Goal: Complete application form

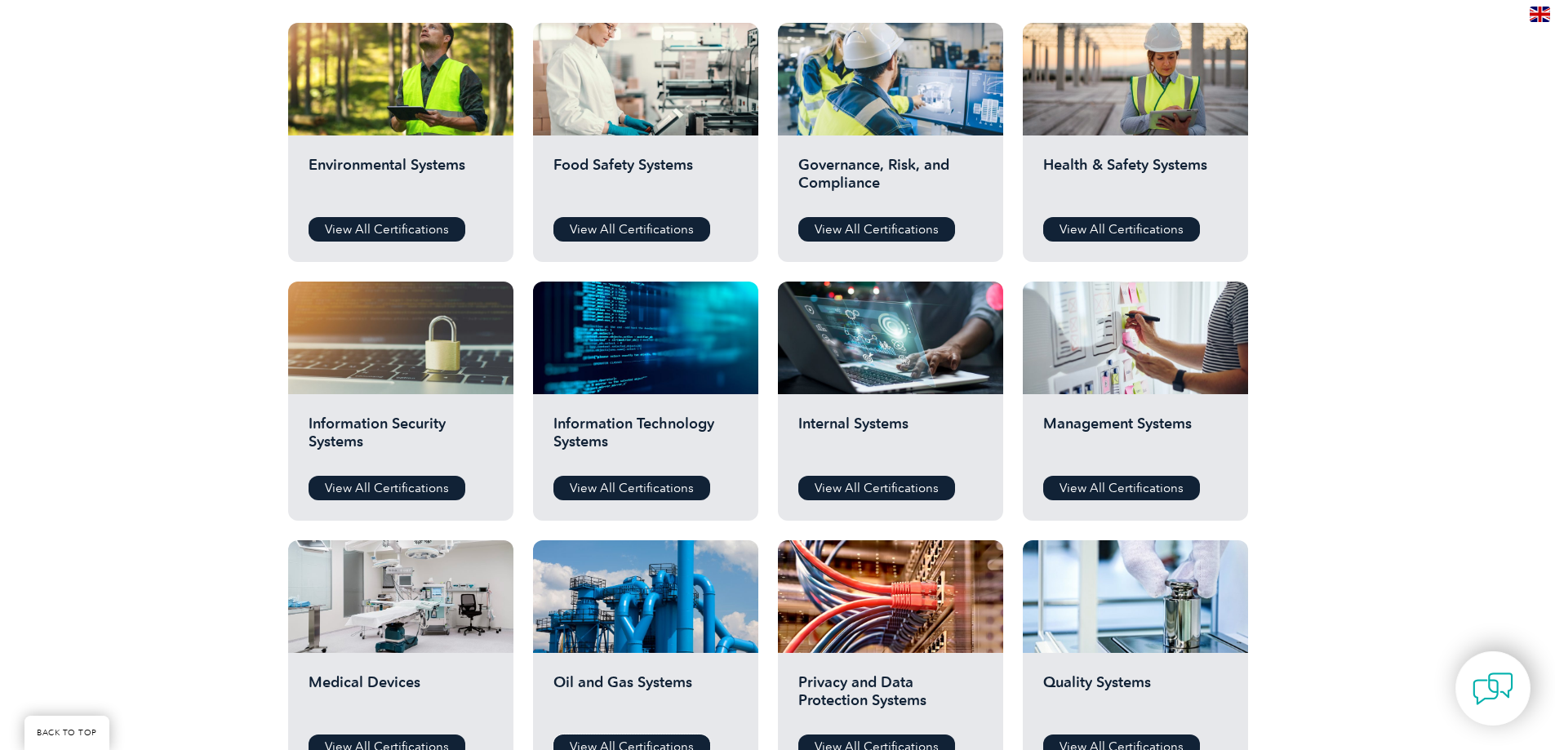
scroll to position [490, 0]
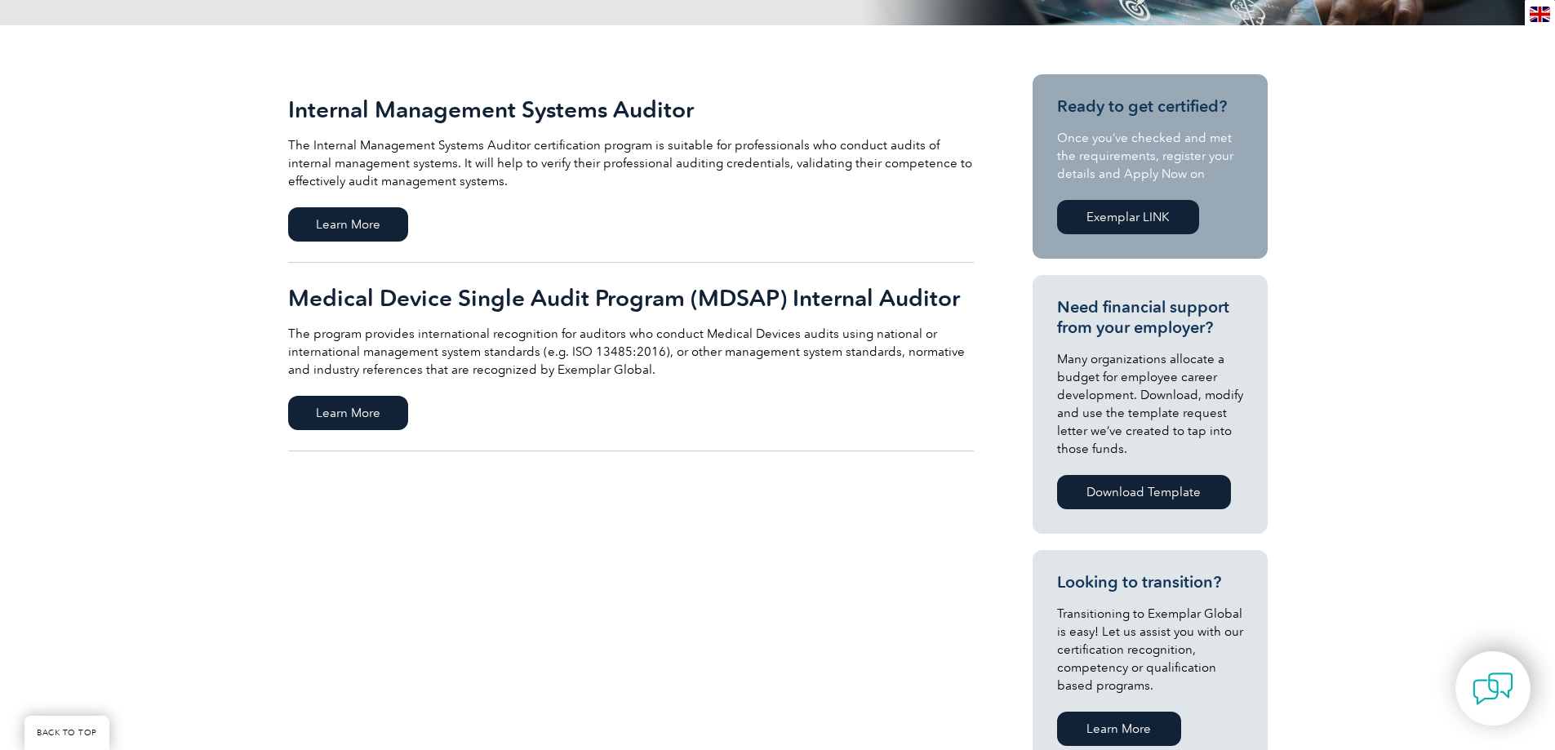
scroll to position [327, 0]
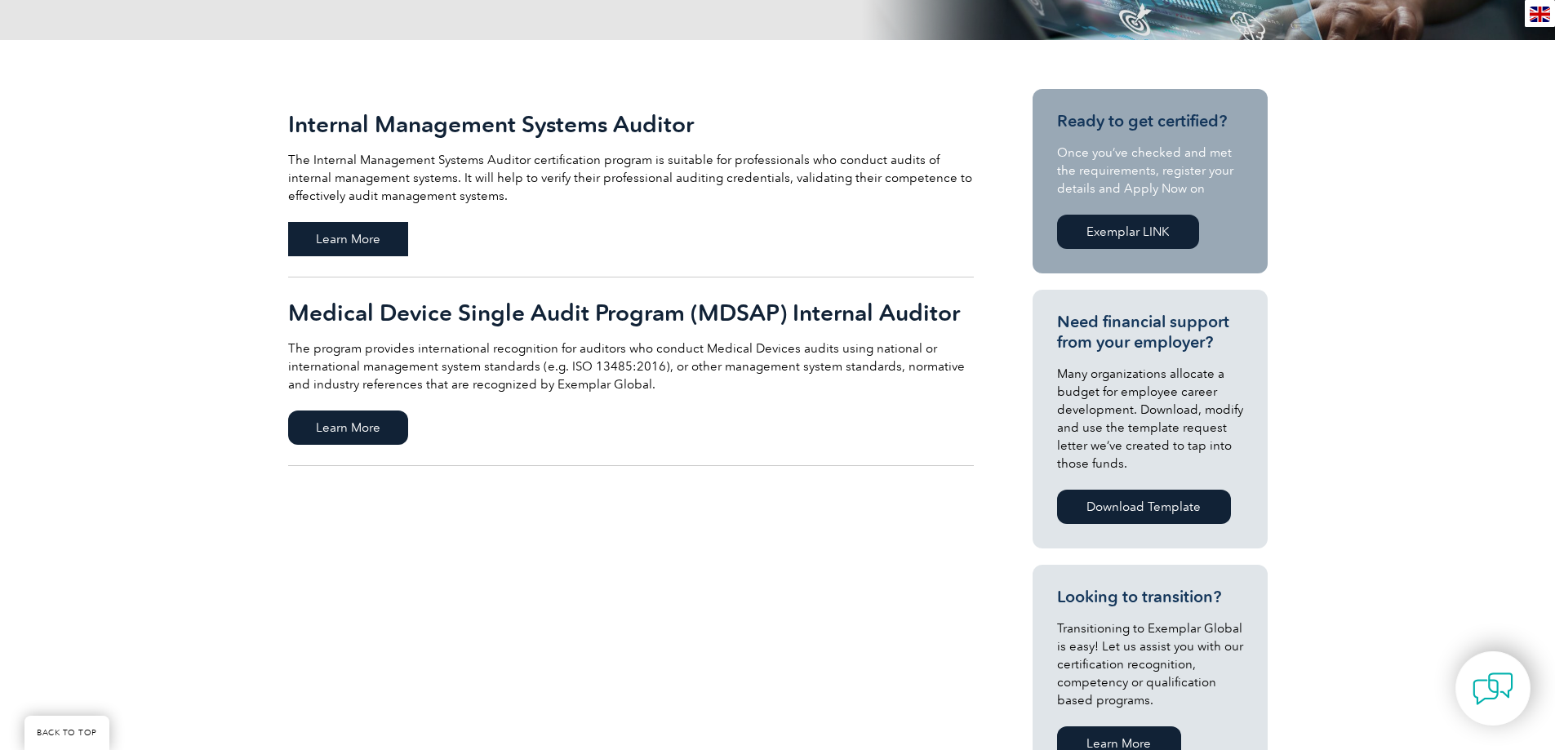
click at [350, 242] on span "Learn More" at bounding box center [348, 239] width 120 height 34
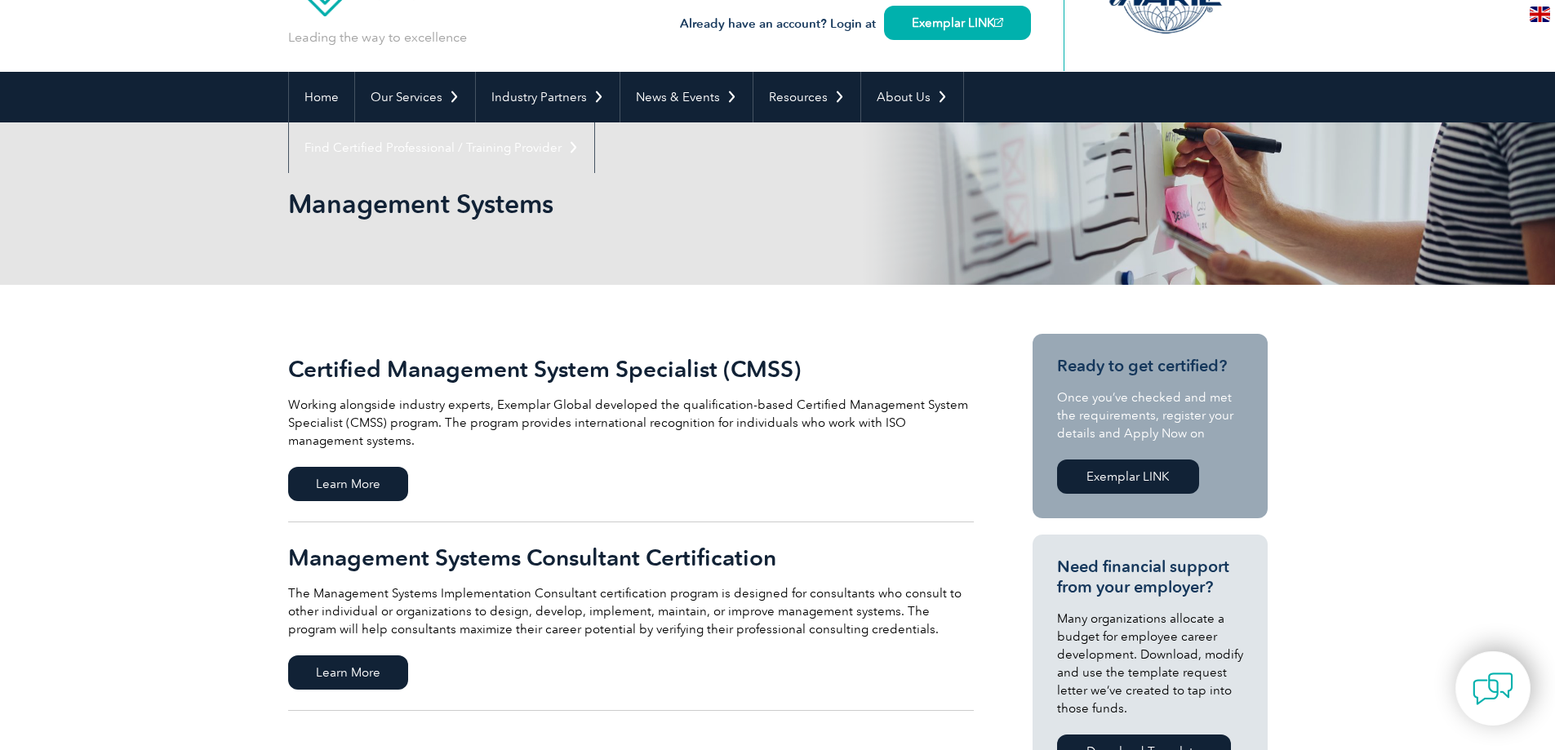
scroll to position [163, 0]
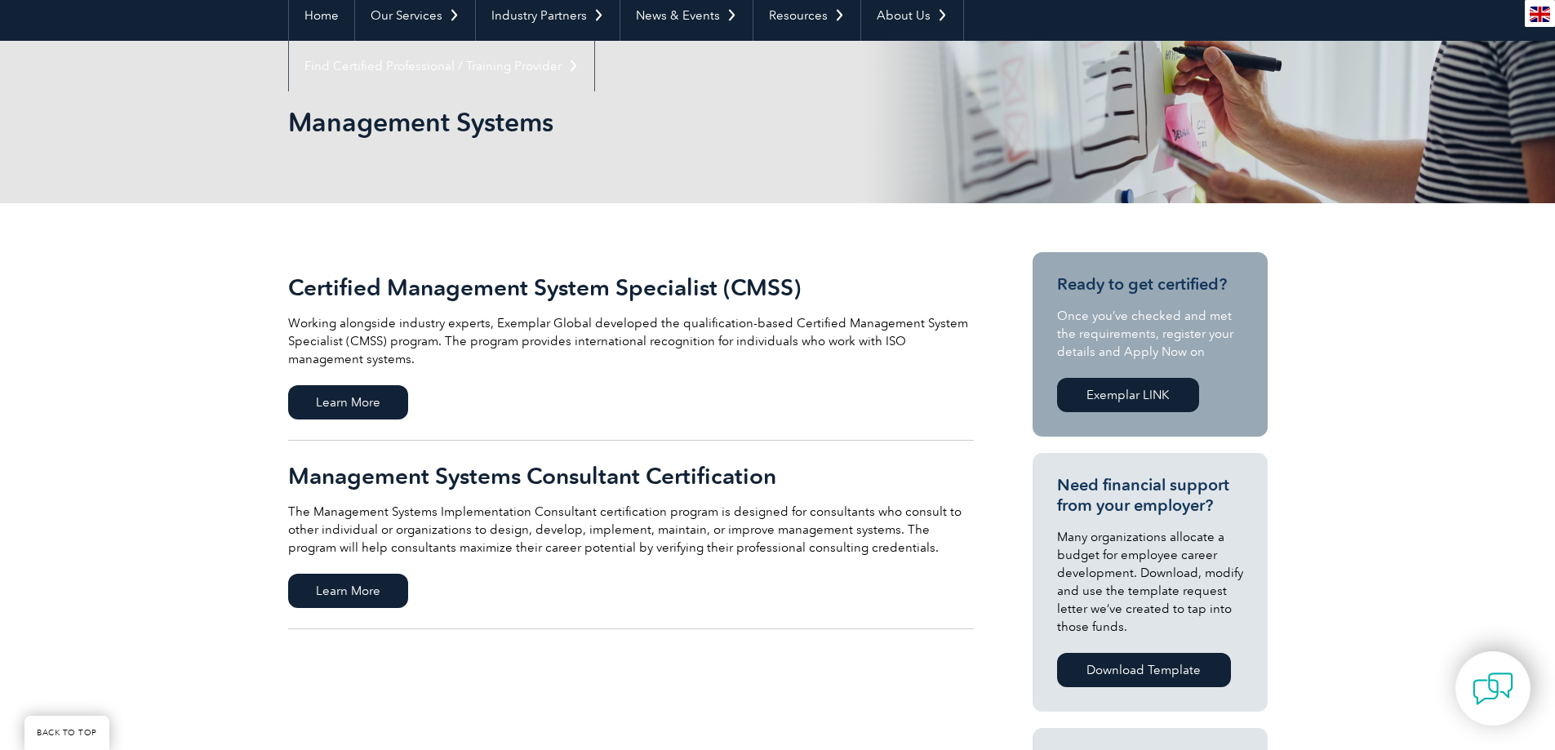
click at [402, 291] on h2 "Certified Management System Specialist (CMSS)" at bounding box center [631, 287] width 686 height 26
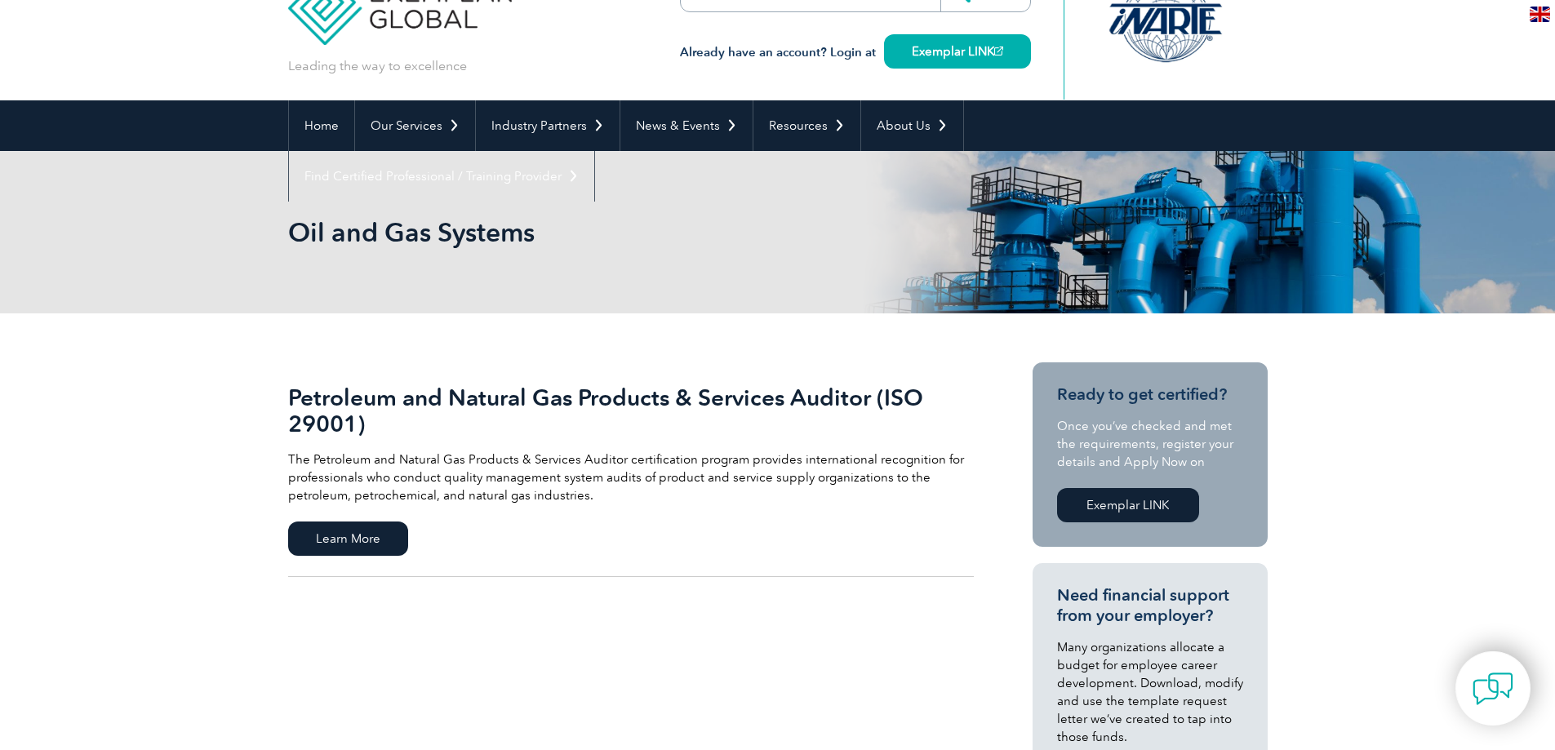
scroll to position [82, 0]
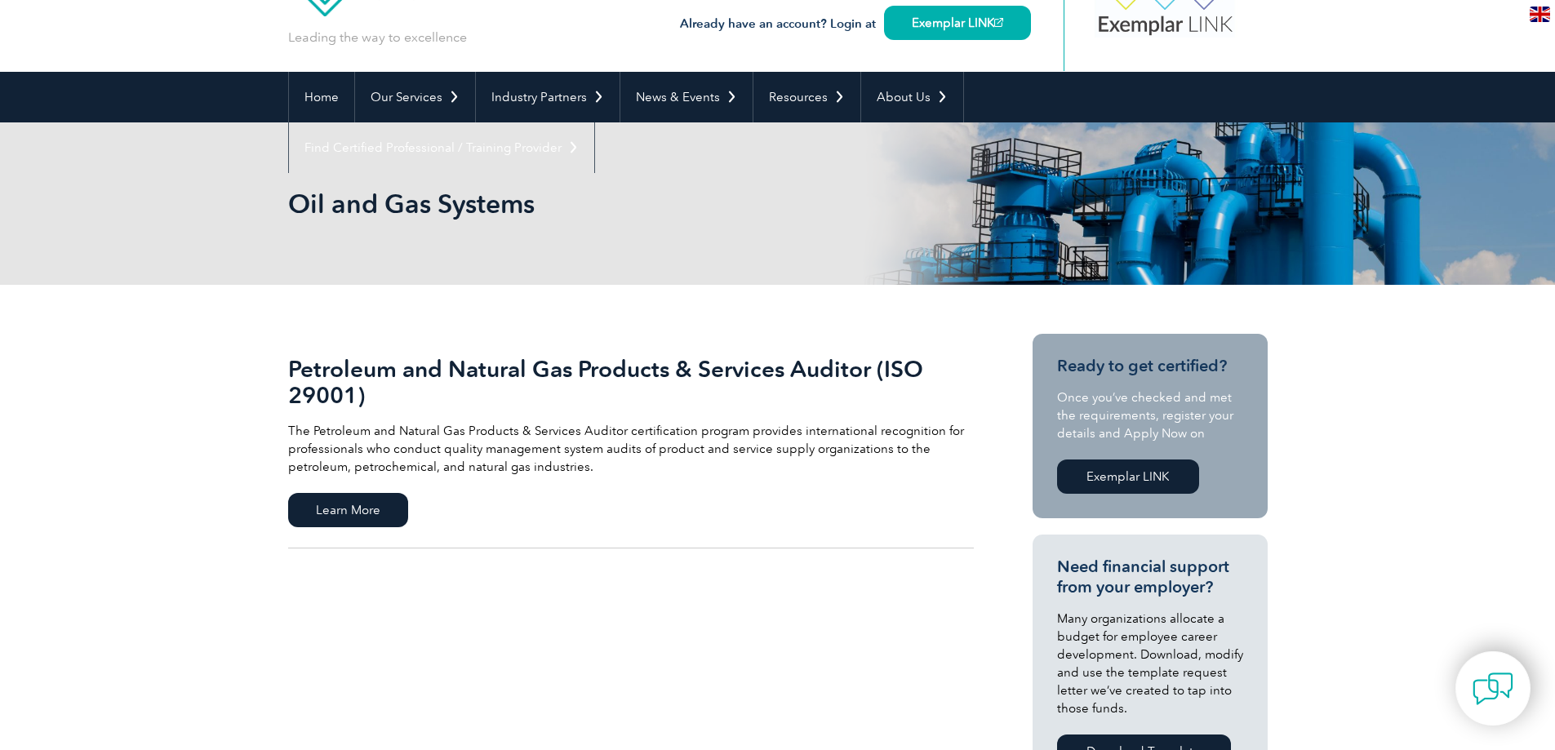
click at [358, 381] on h2 "Petroleum and Natural Gas Products & Services Auditor (ISO 29001)" at bounding box center [631, 382] width 686 height 52
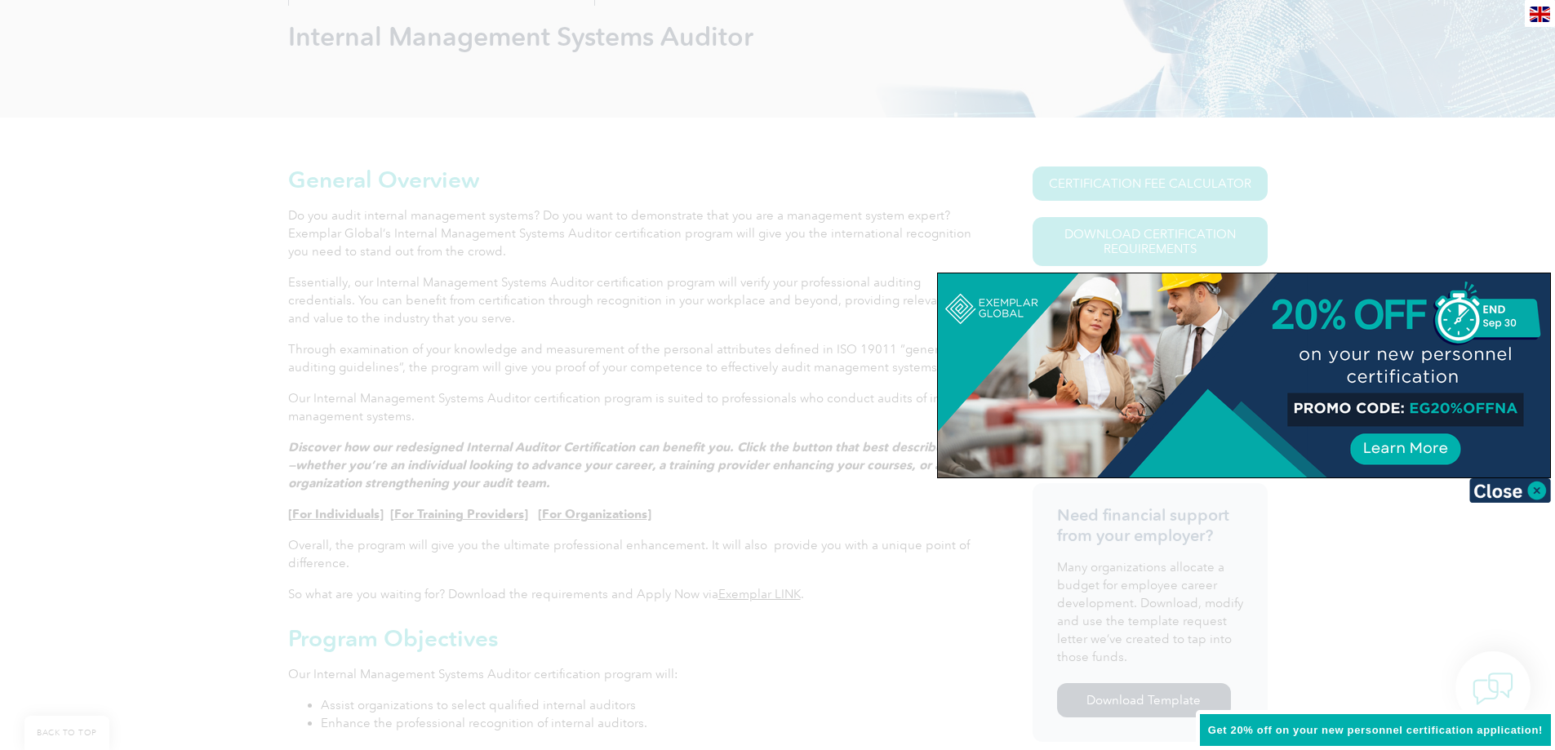
scroll to position [245, 0]
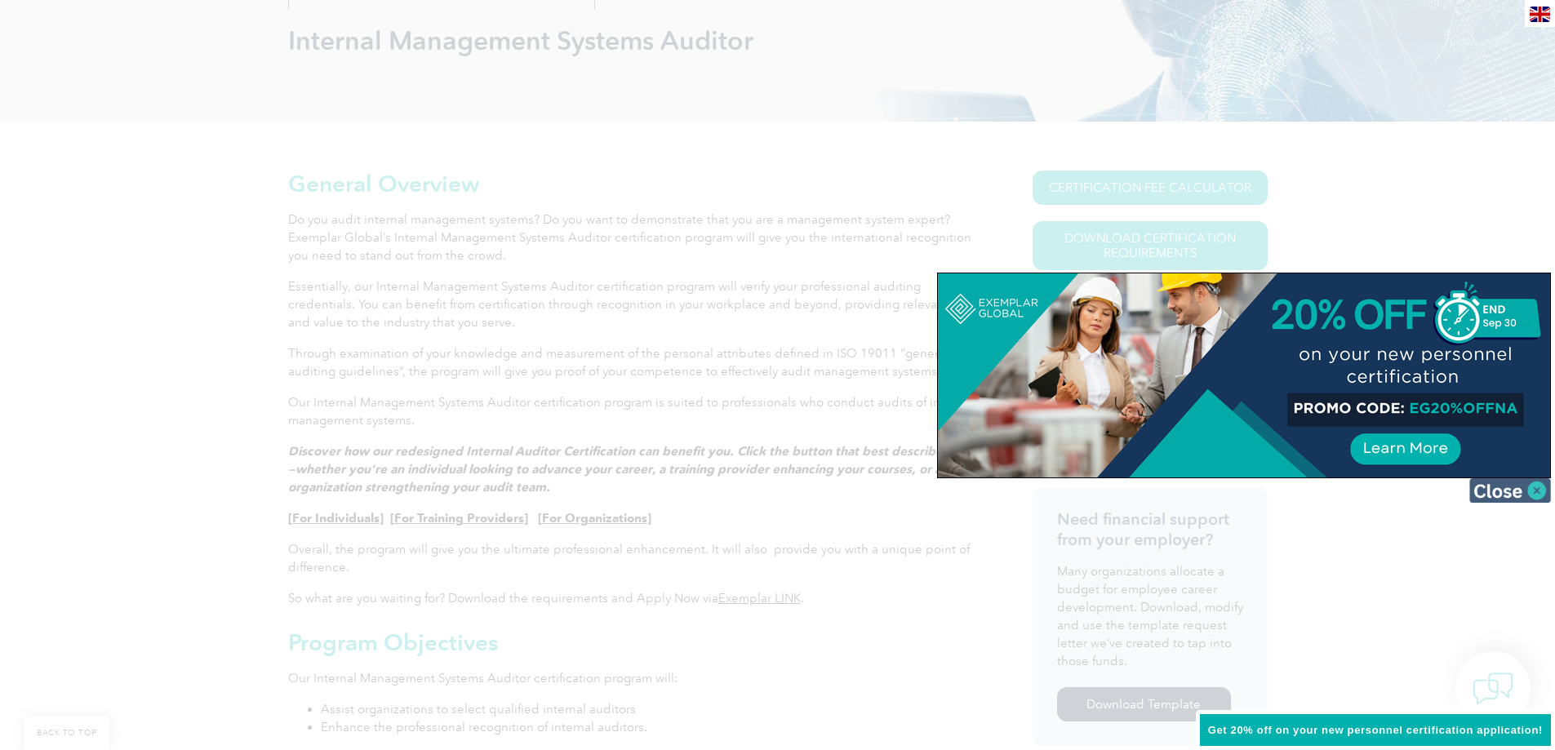
click at [1509, 491] on img at bounding box center [1510, 490] width 82 height 24
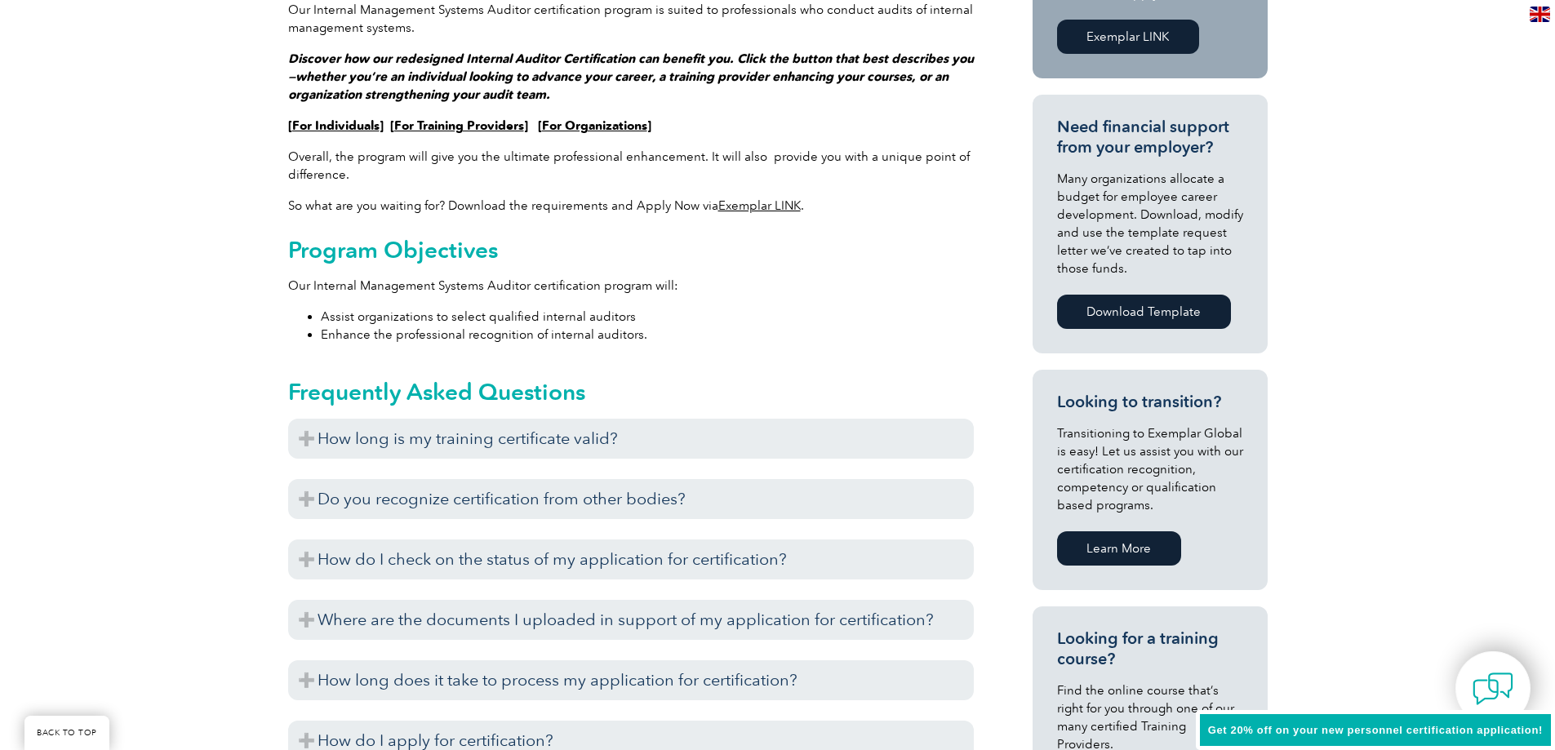
scroll to position [653, 0]
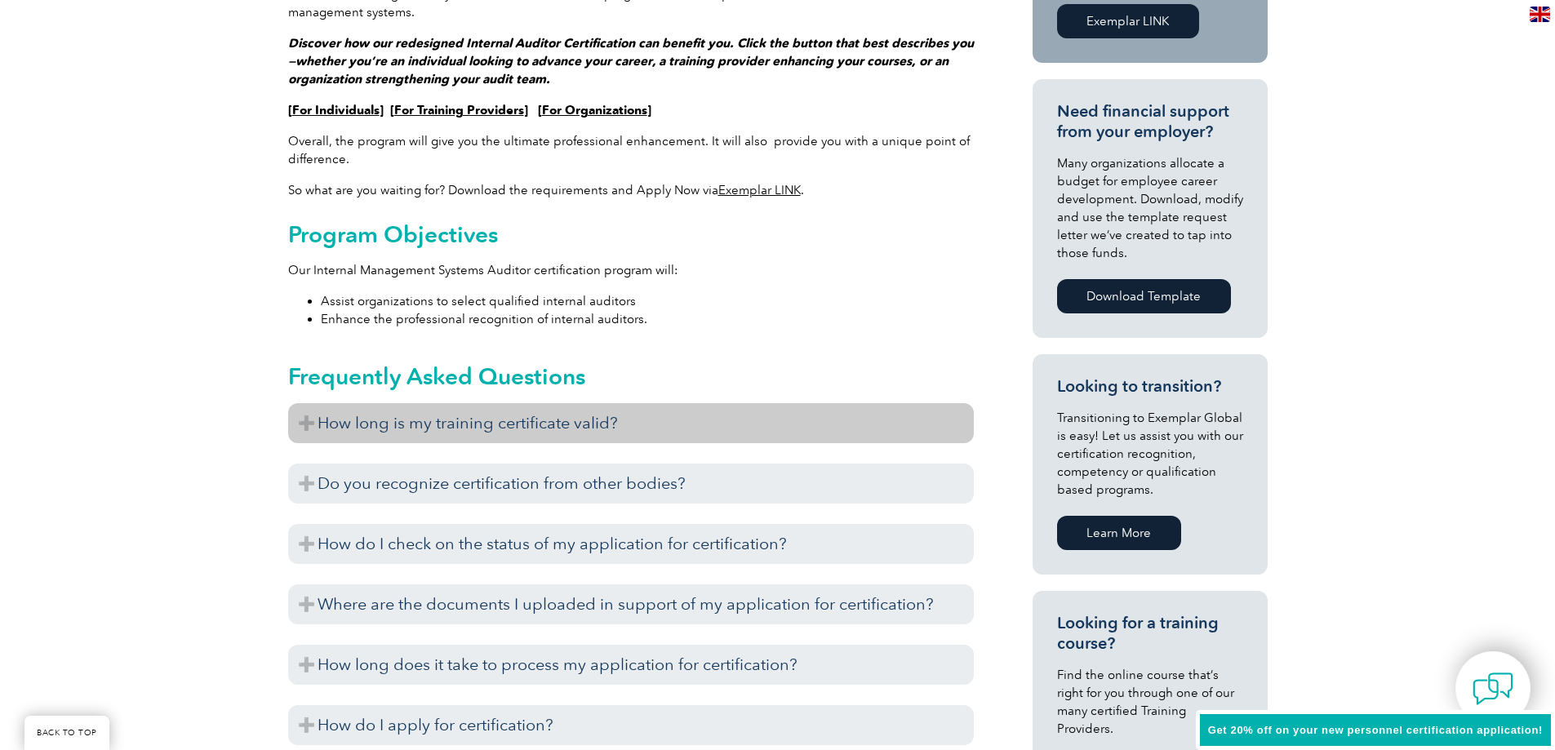
click at [343, 437] on h3 "How long is my training certificate valid?" at bounding box center [631, 423] width 686 height 40
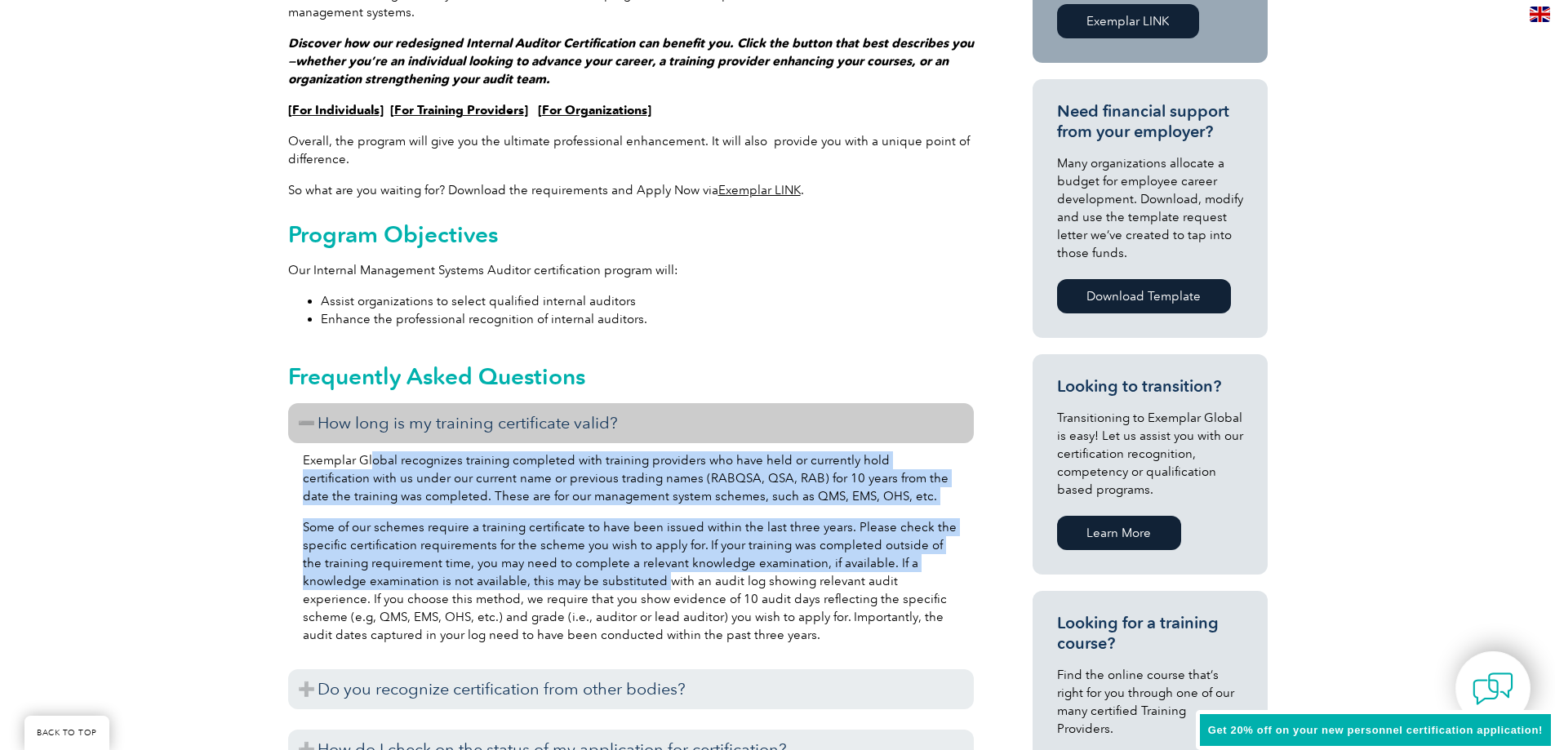
drag, startPoint x: 393, startPoint y: 460, endPoint x: 589, endPoint y: 574, distance: 226.8
click at [593, 579] on div "Exemplar Global recognizes training completed with training providers who have …" at bounding box center [631, 550] width 686 height 214
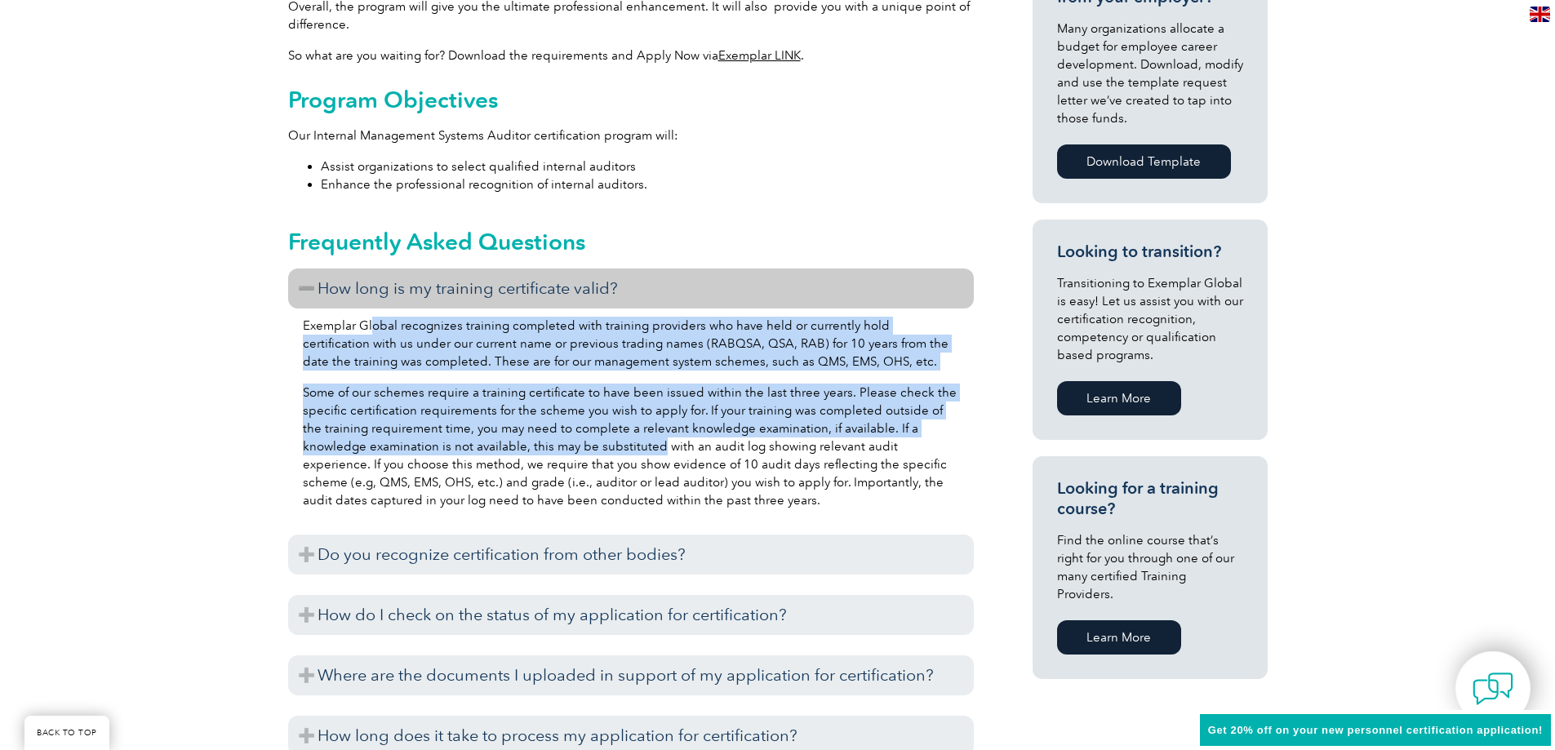
scroll to position [816, 0]
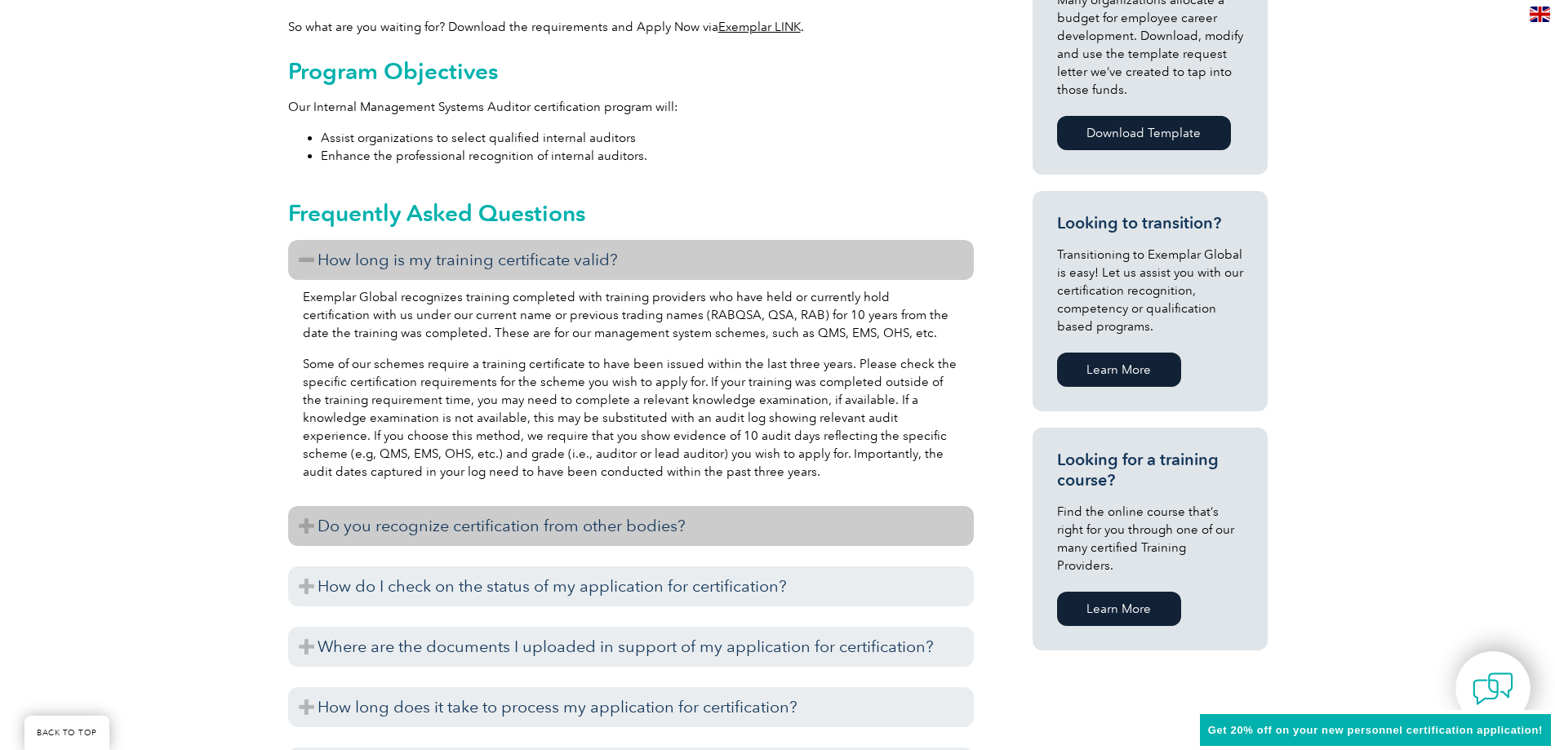
click at [491, 531] on h3 "Do you recognize certification from other bodies?" at bounding box center [631, 526] width 686 height 40
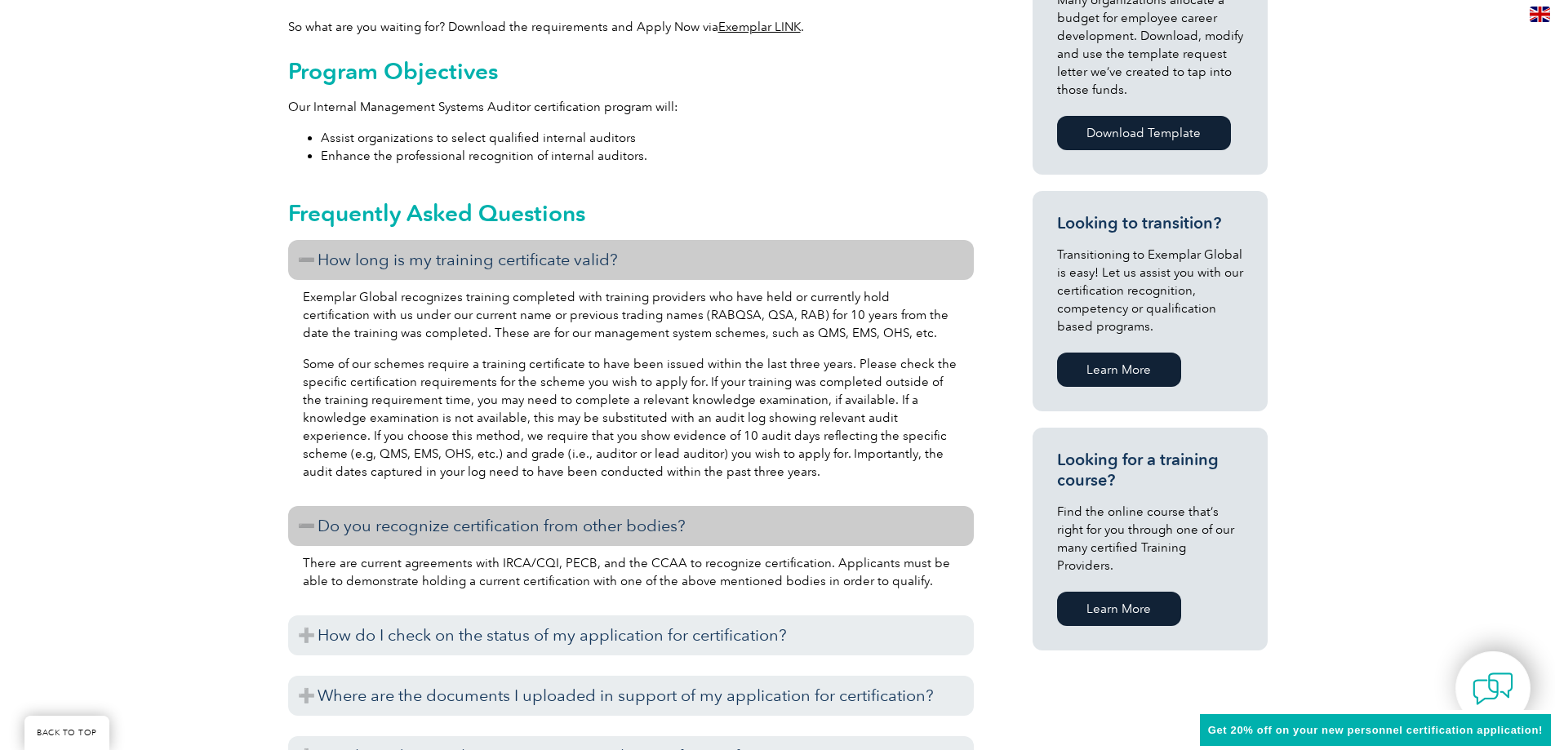
click at [371, 528] on h3 "Do you recognize certification from other bodies?" at bounding box center [631, 526] width 686 height 40
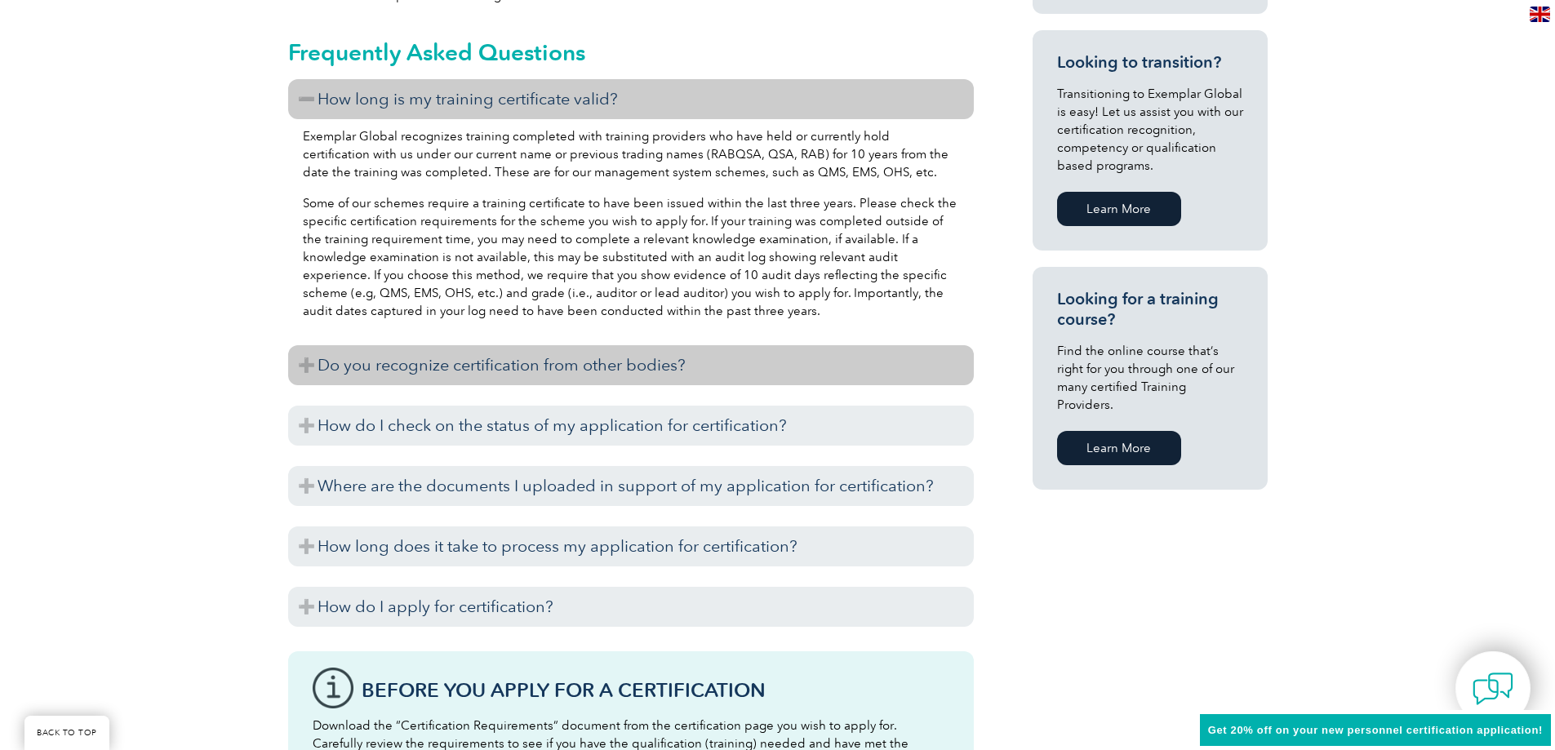
scroll to position [980, 0]
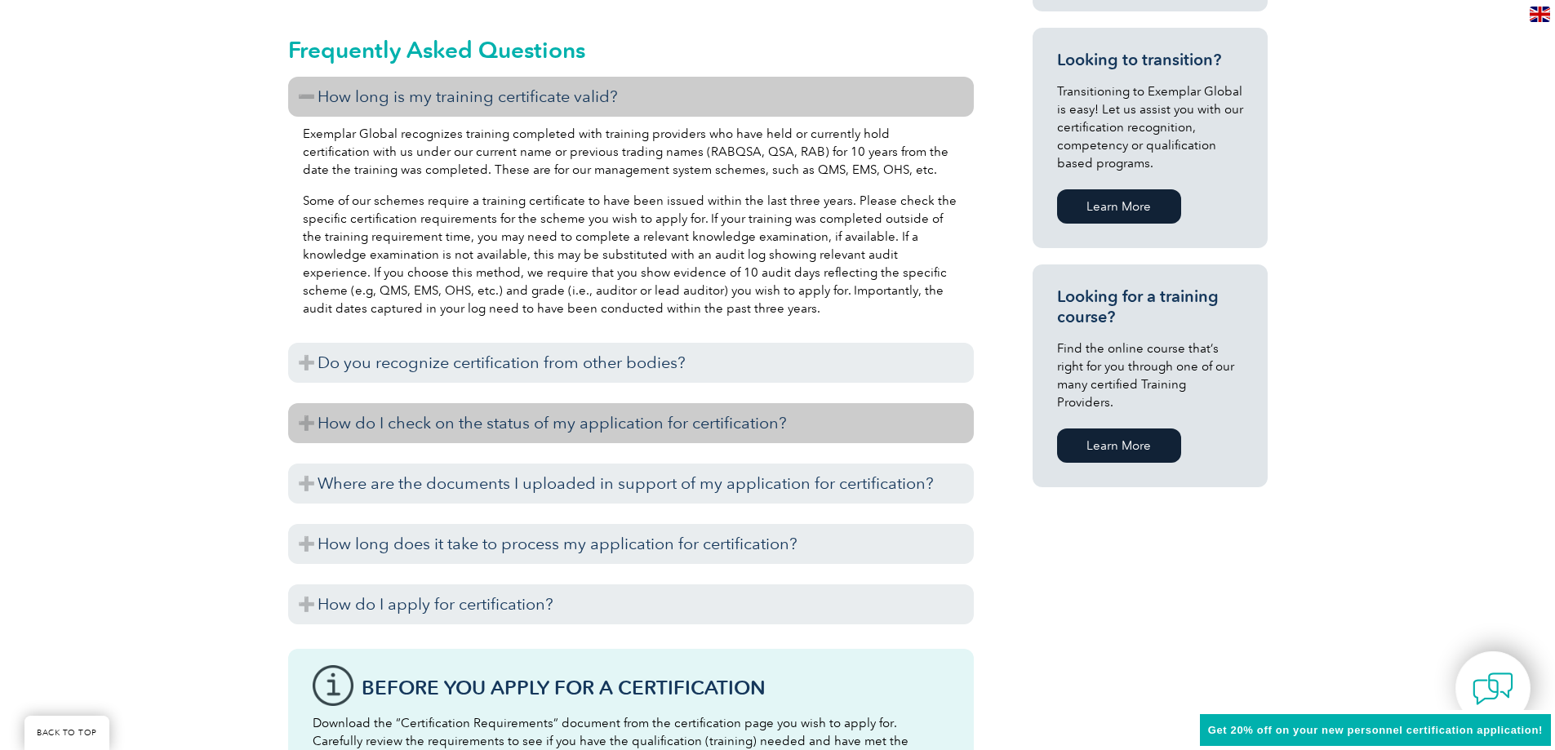
click at [343, 433] on h3 "How do I check on the status of my application for certification?" at bounding box center [631, 423] width 686 height 40
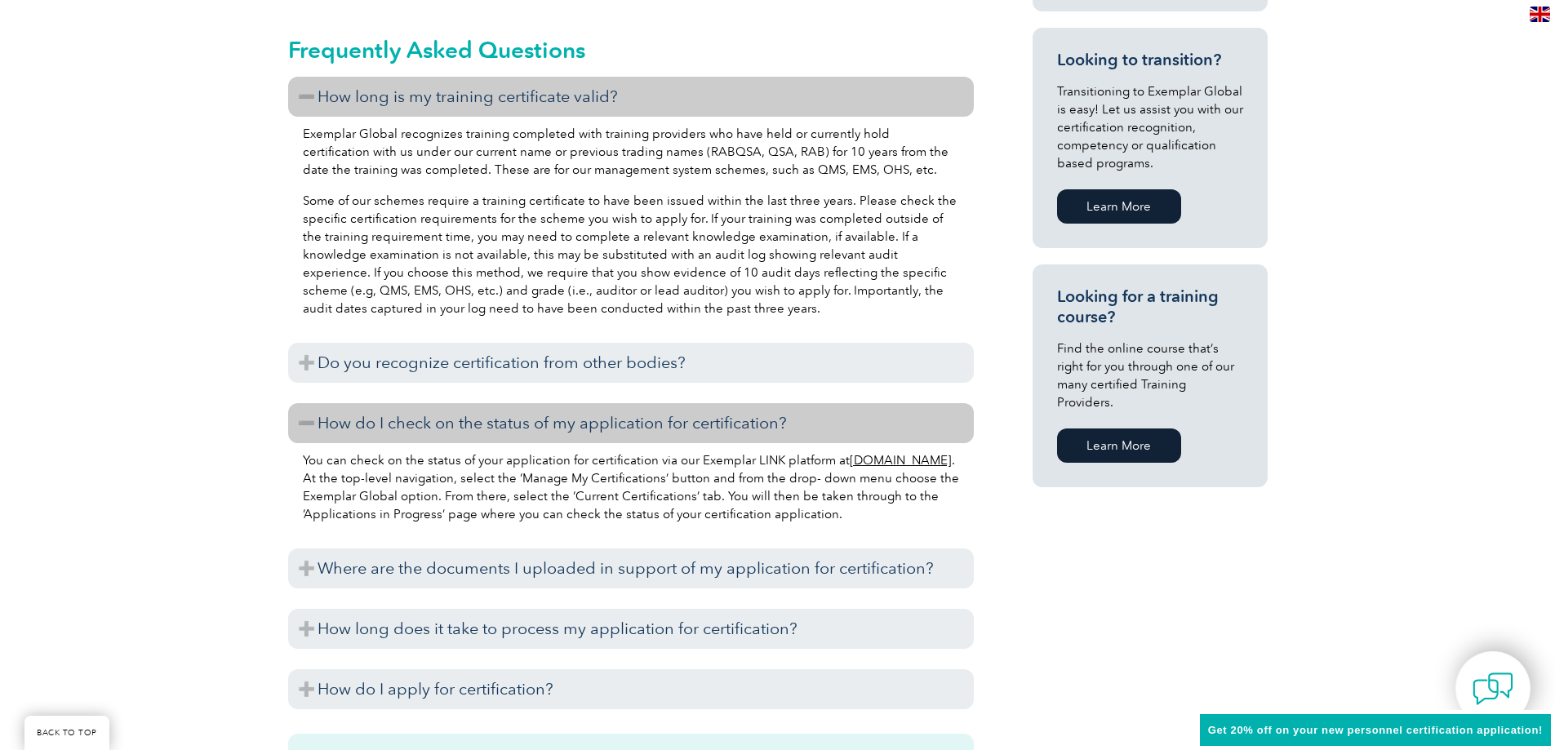
click at [343, 433] on h3 "How do I check on the status of my application for certification?" at bounding box center [631, 423] width 686 height 40
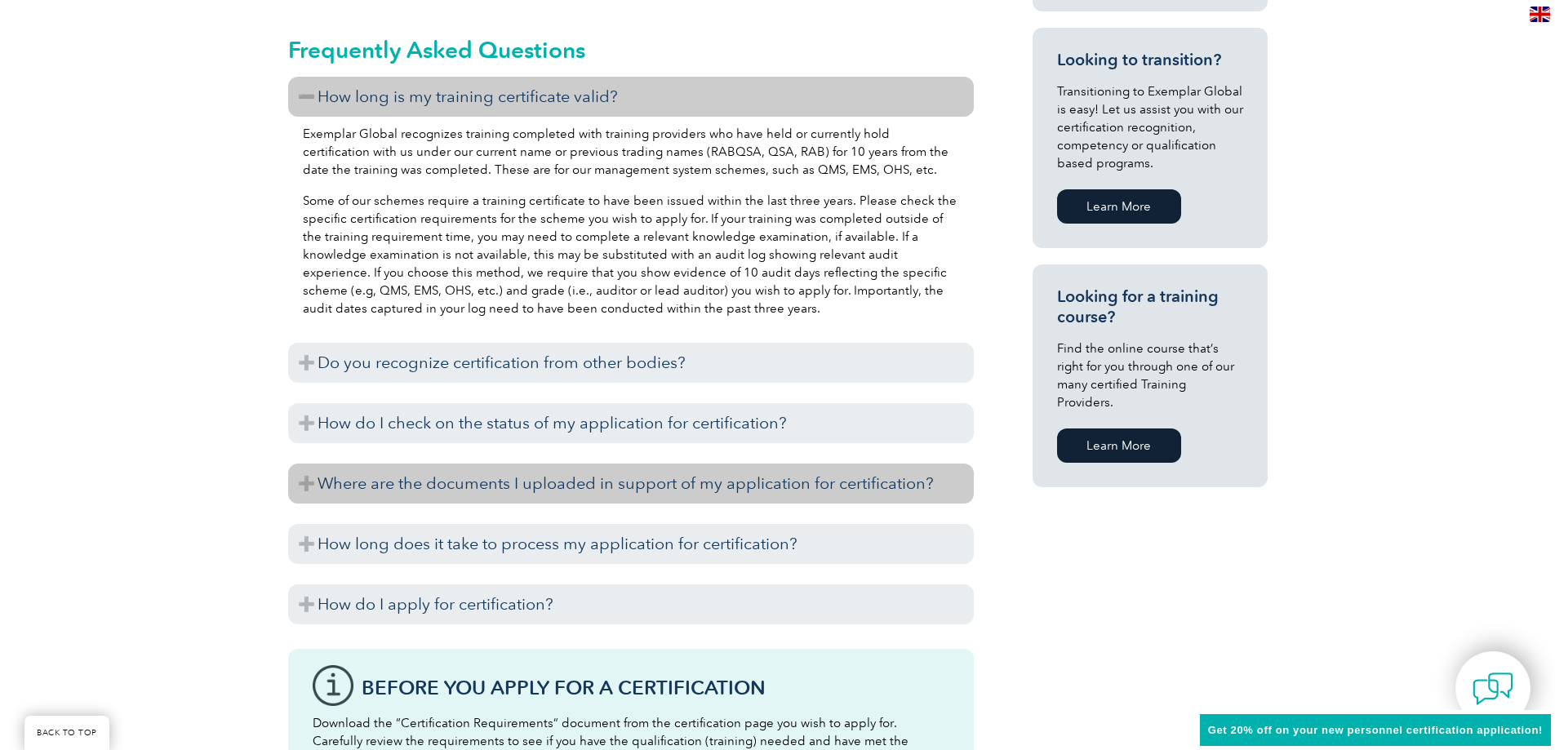
click at [356, 495] on h3 "Where are the documents I uploaded in support of my application for certificati…" at bounding box center [631, 484] width 686 height 40
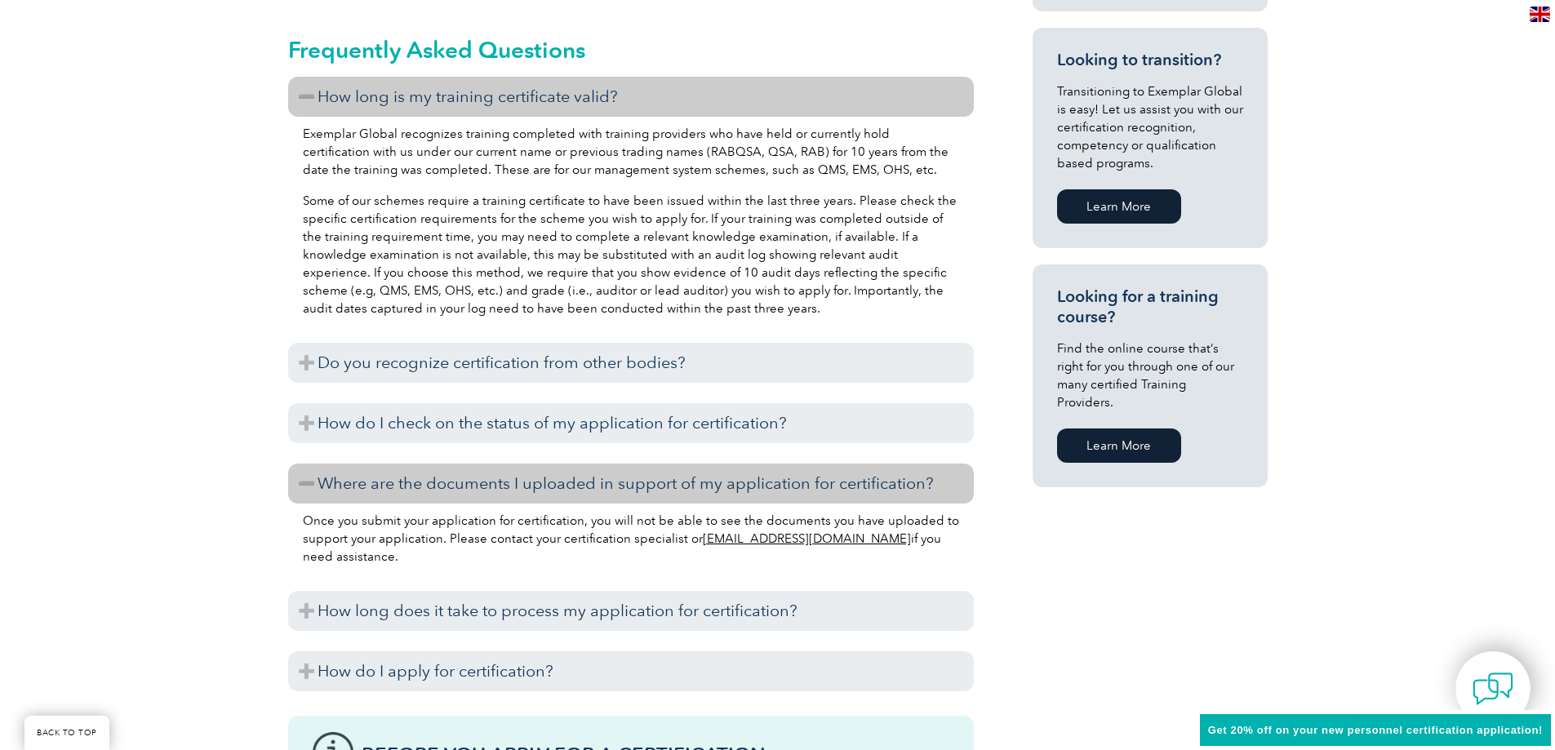
click at [356, 495] on h3 "Where are the documents I uploaded in support of my application for certificati…" at bounding box center [631, 484] width 686 height 40
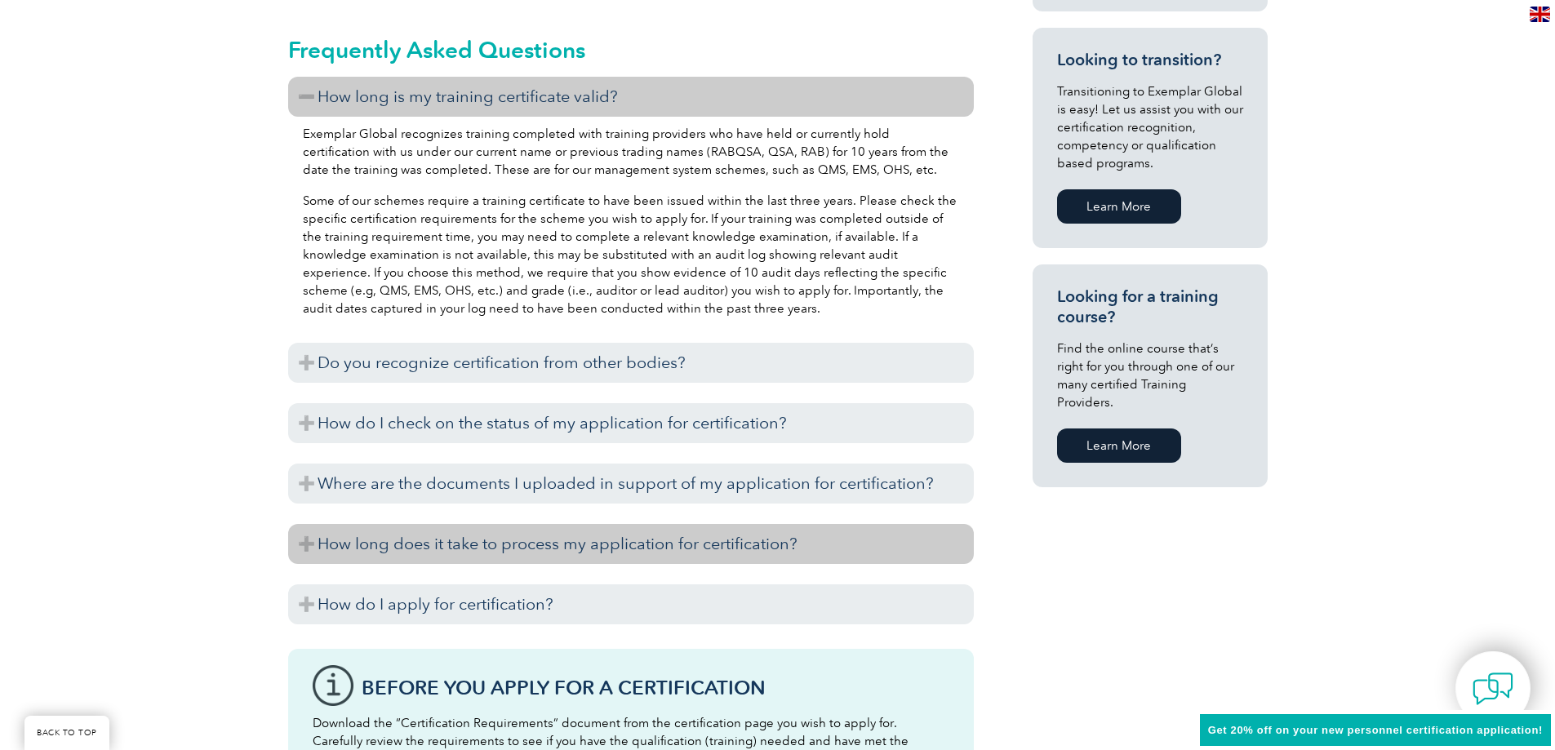
click at [367, 553] on h3 "How long does it take to process my application for certification?" at bounding box center [631, 544] width 686 height 40
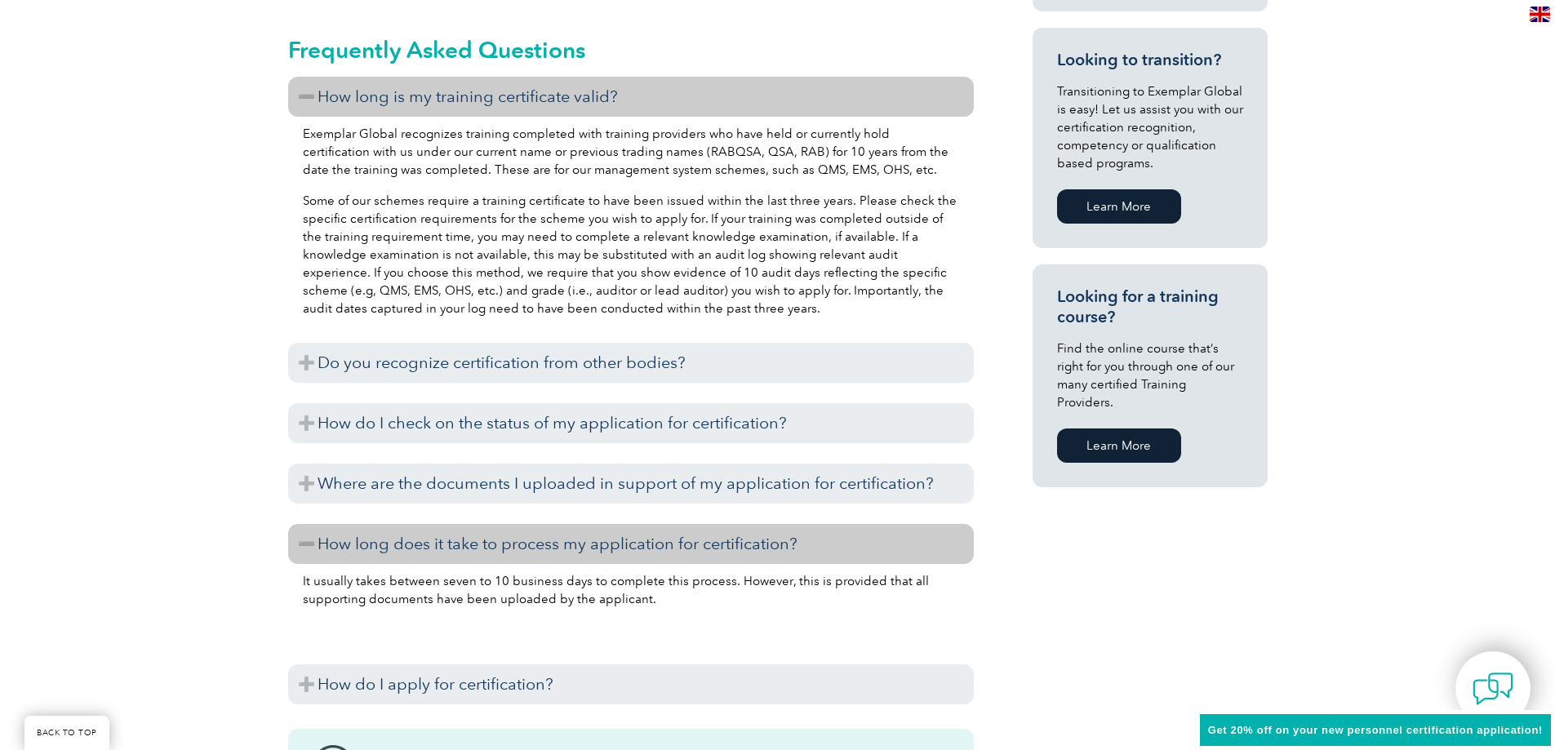
click at [367, 549] on h3 "How long does it take to process my application for certification?" at bounding box center [631, 544] width 686 height 40
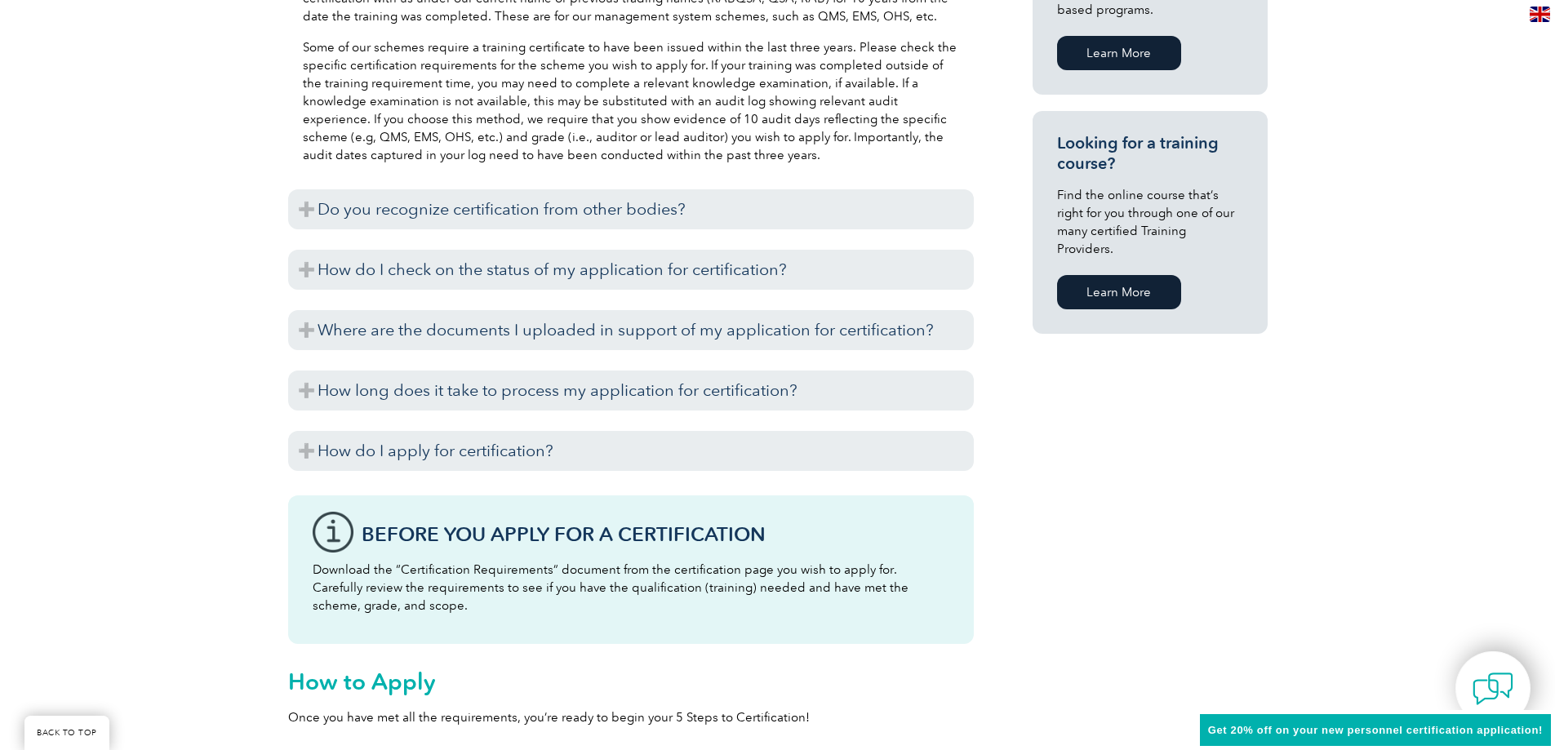
scroll to position [1143, 0]
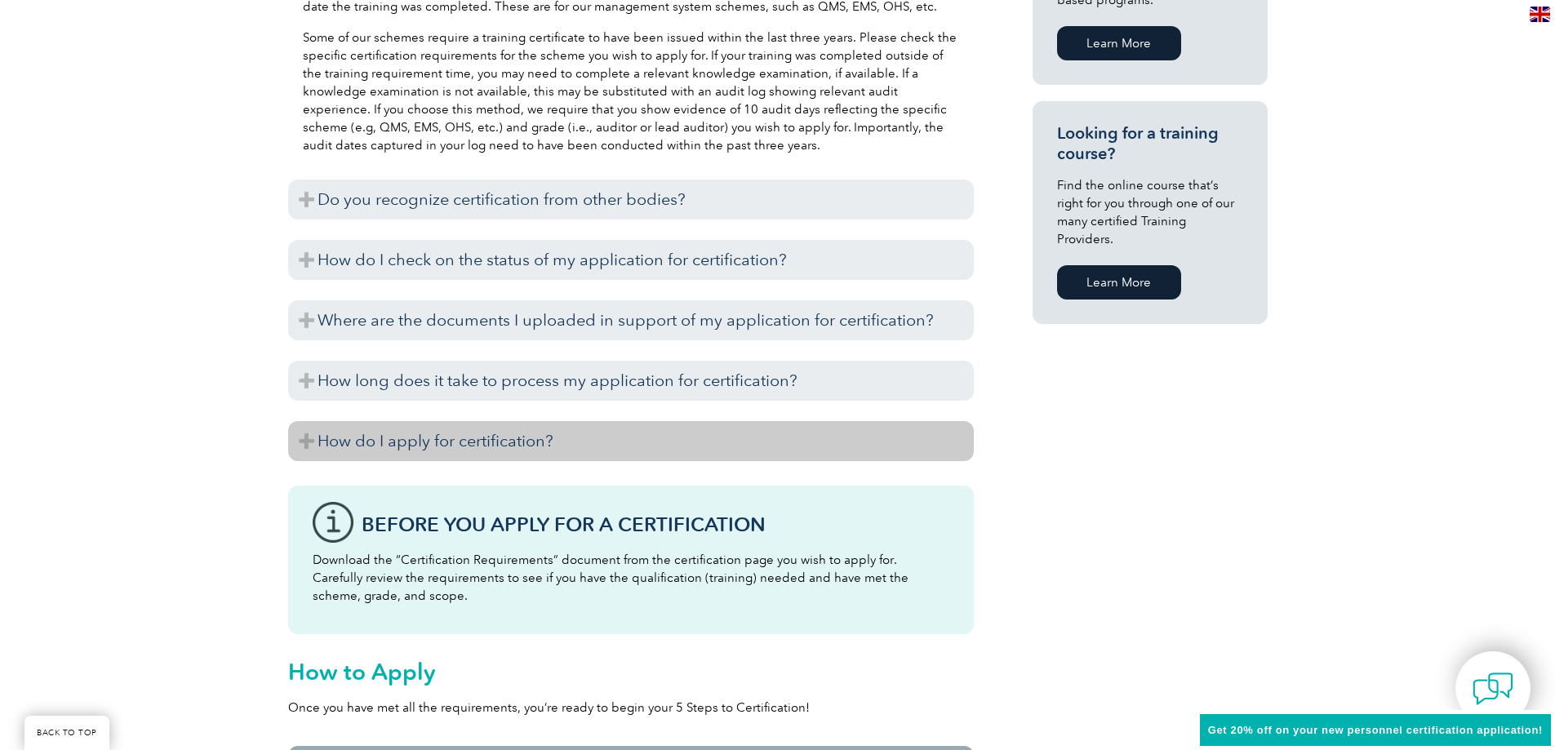
click at [358, 445] on h3 "How do I apply for certification?" at bounding box center [631, 441] width 686 height 40
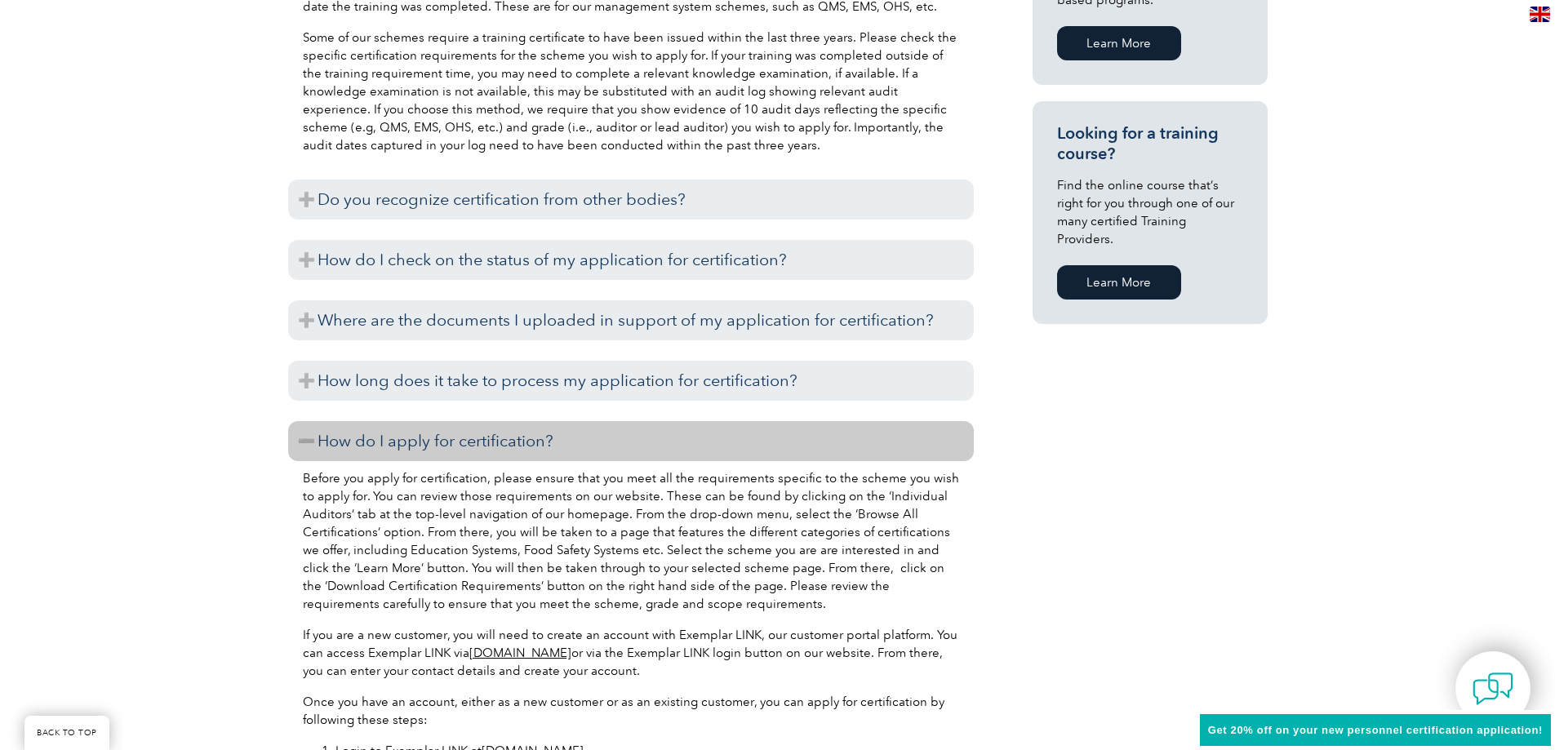
click at [358, 445] on h3 "How do I apply for certification?" at bounding box center [631, 441] width 686 height 40
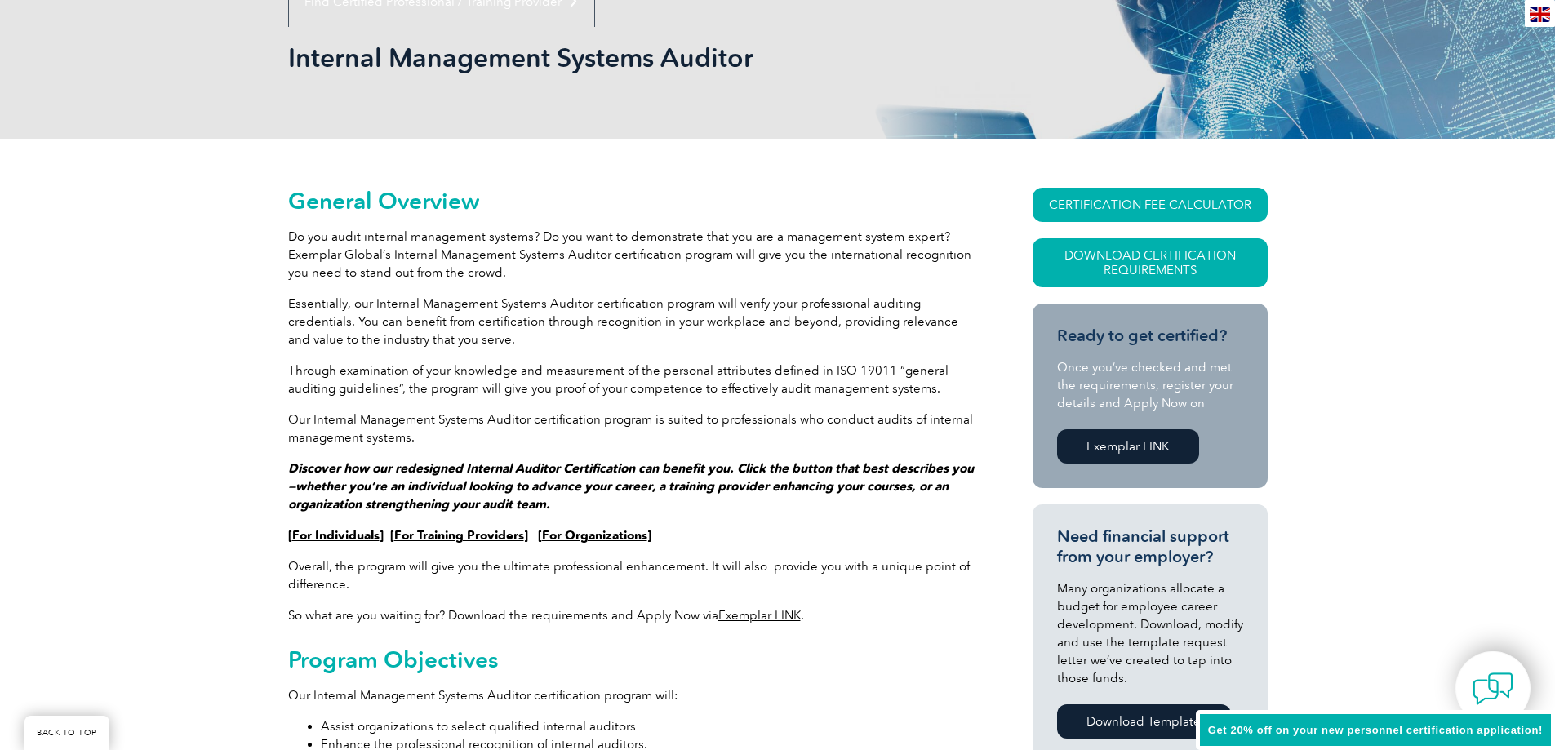
scroll to position [245, 0]
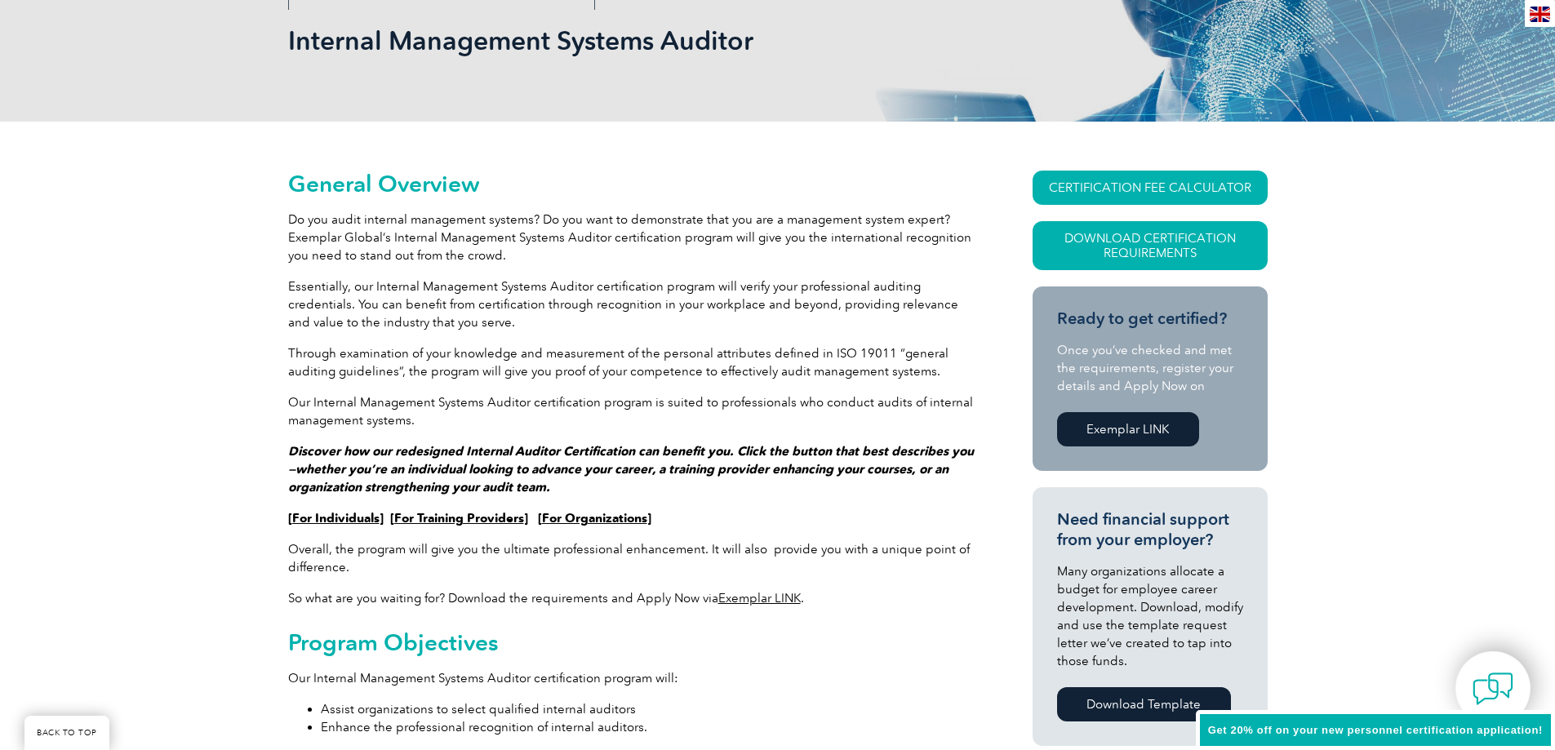
click at [328, 521] on link "For Individuals" at bounding box center [335, 518] width 87 height 15
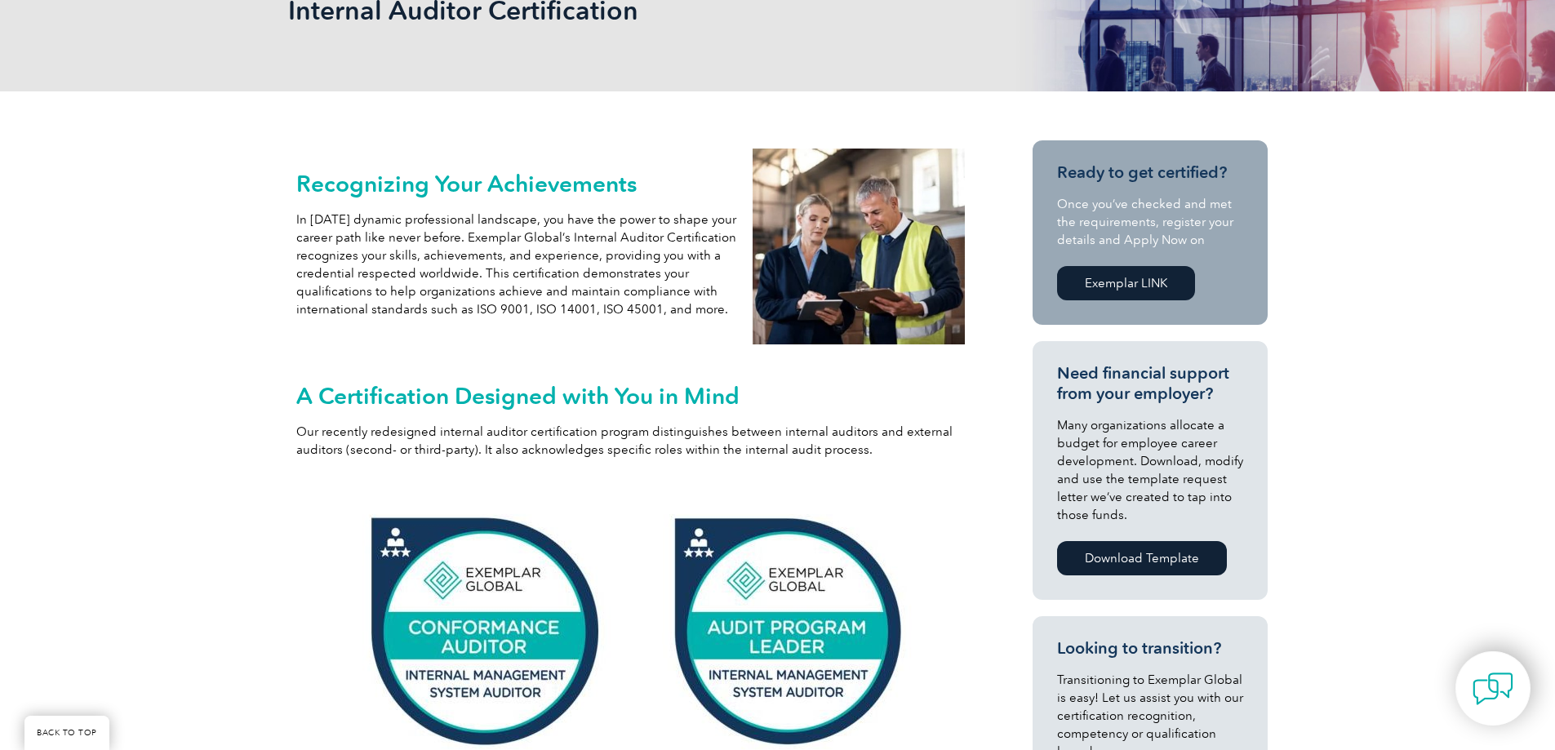
scroll to position [327, 0]
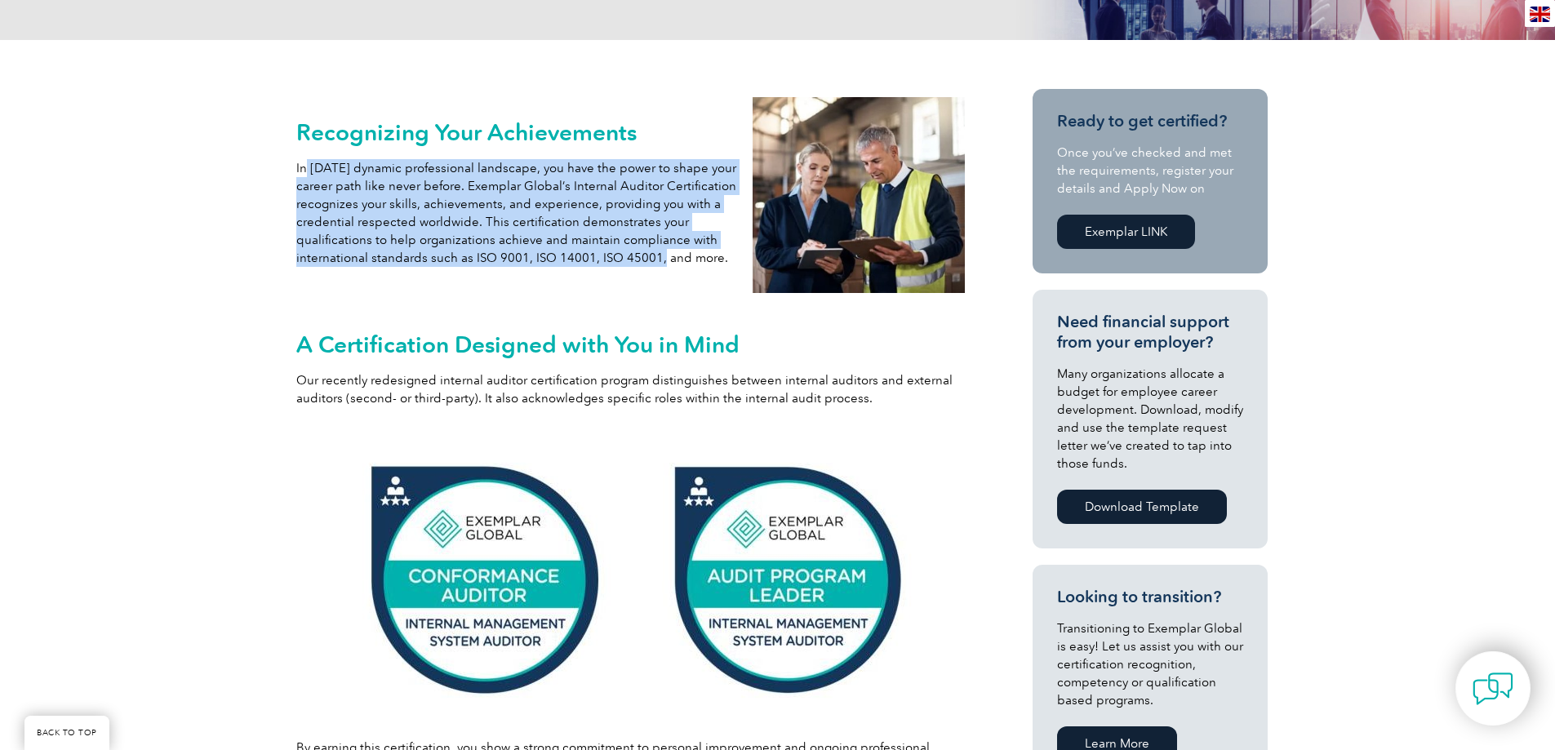
drag, startPoint x: 304, startPoint y: 168, endPoint x: 651, endPoint y: 305, distance: 372.3
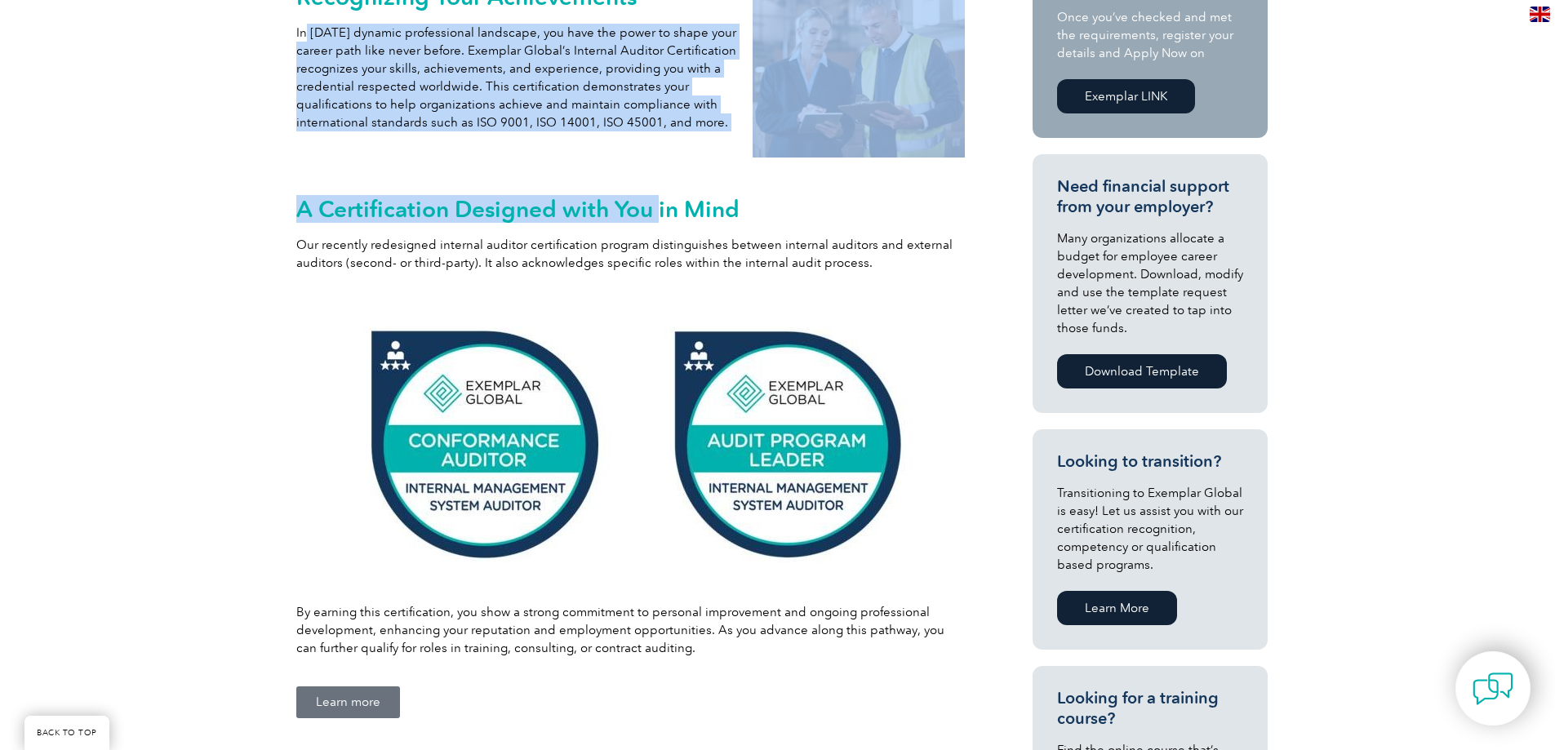
scroll to position [490, 0]
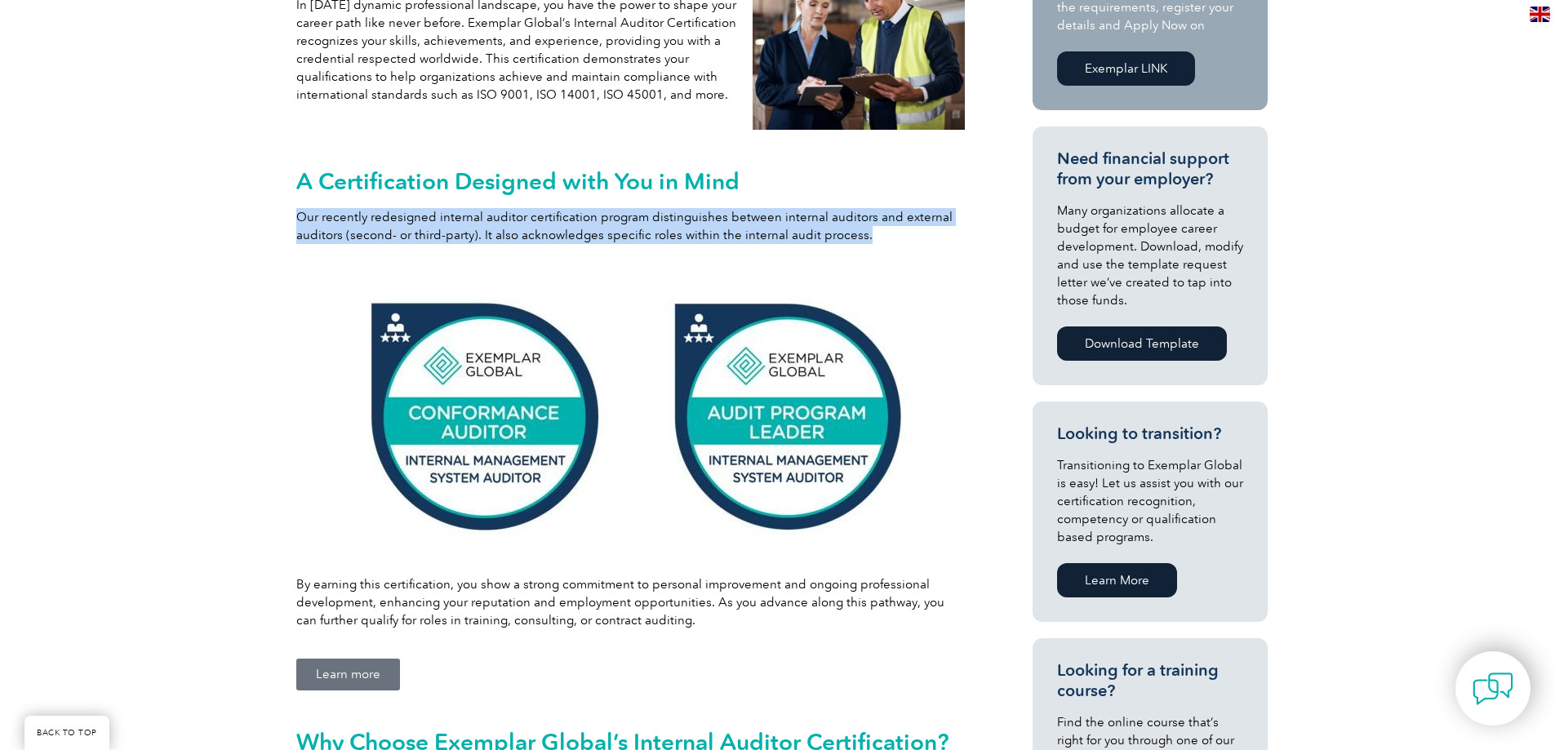
drag, startPoint x: 299, startPoint y: 217, endPoint x: 932, endPoint y: 259, distance: 634.9
click div "A Certification Designed with You in Mind Our recently redesigned internal audi…"
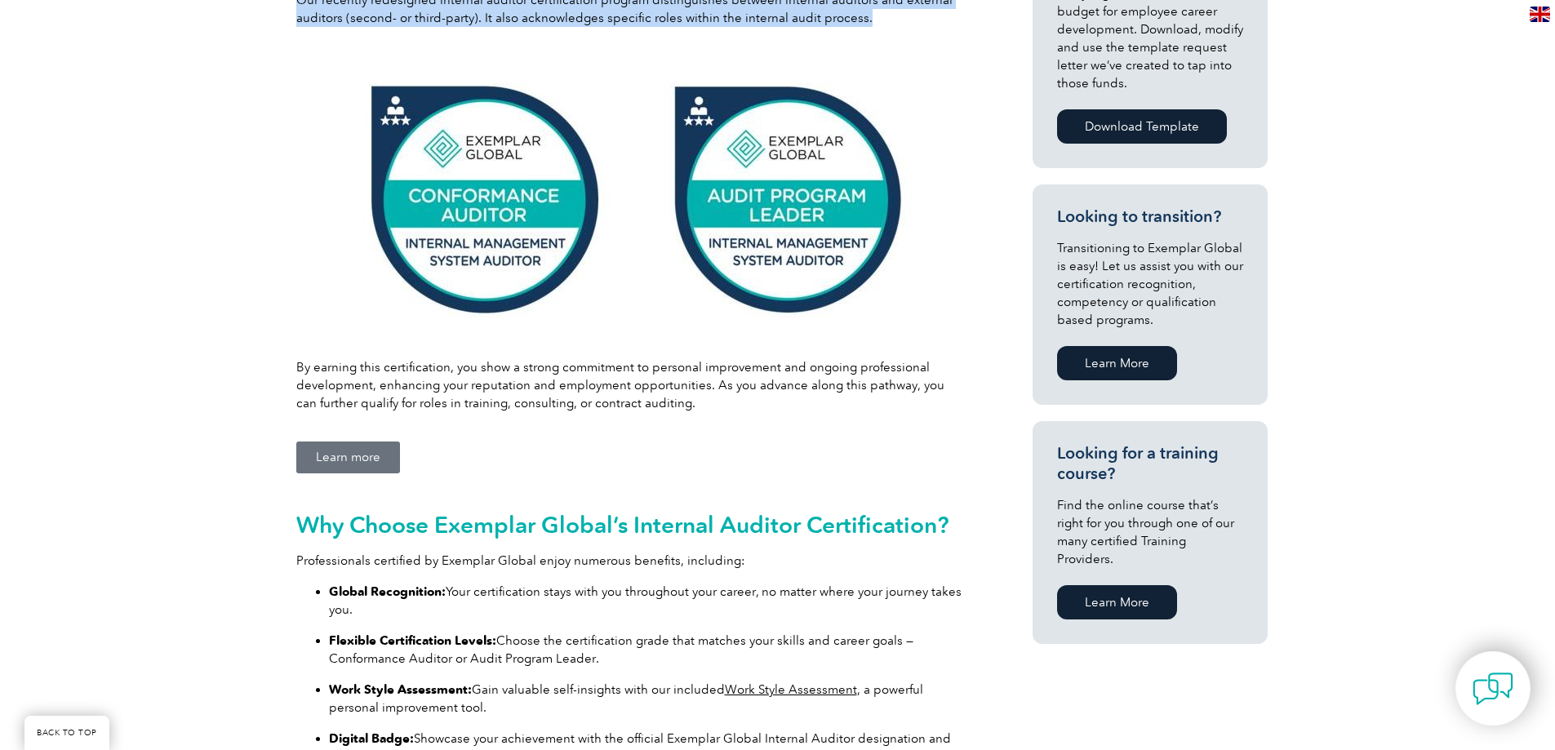
scroll to position [735, 0]
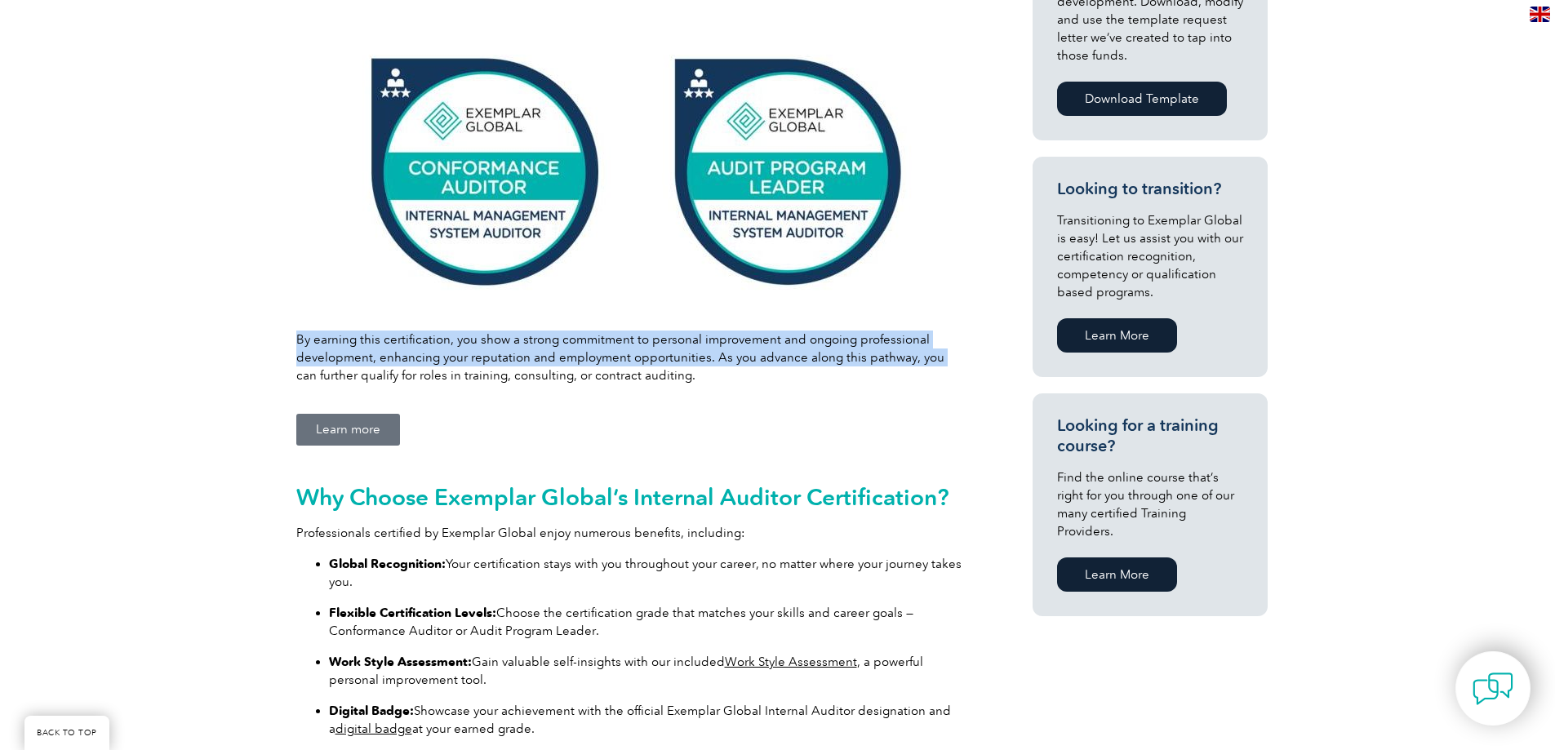
drag, startPoint x: 287, startPoint y: 340, endPoint x: 932, endPoint y: 366, distance: 645.4
click div "A Certification Designed with You in Mind Our recently redesigned internal audi…"
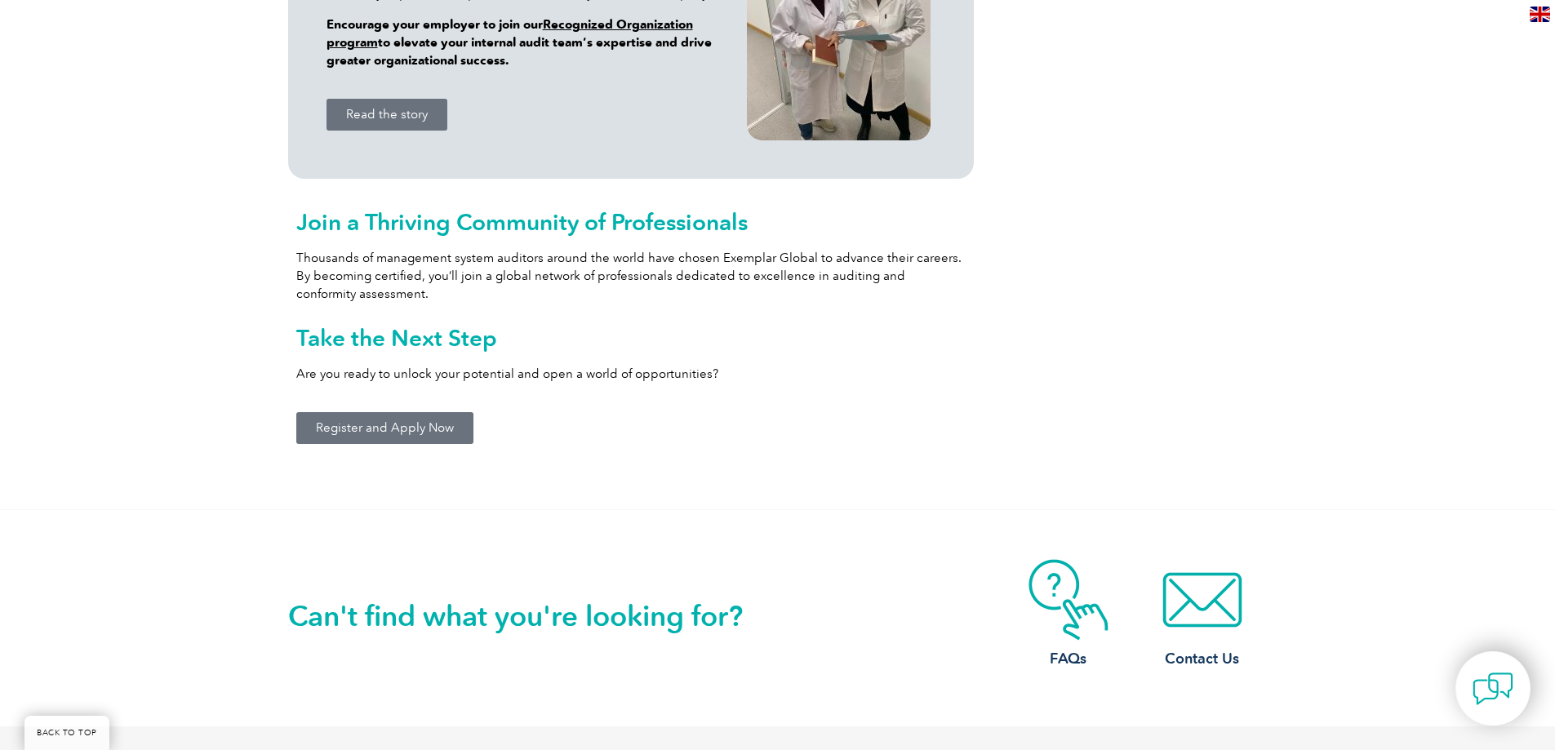
scroll to position [1714, 0]
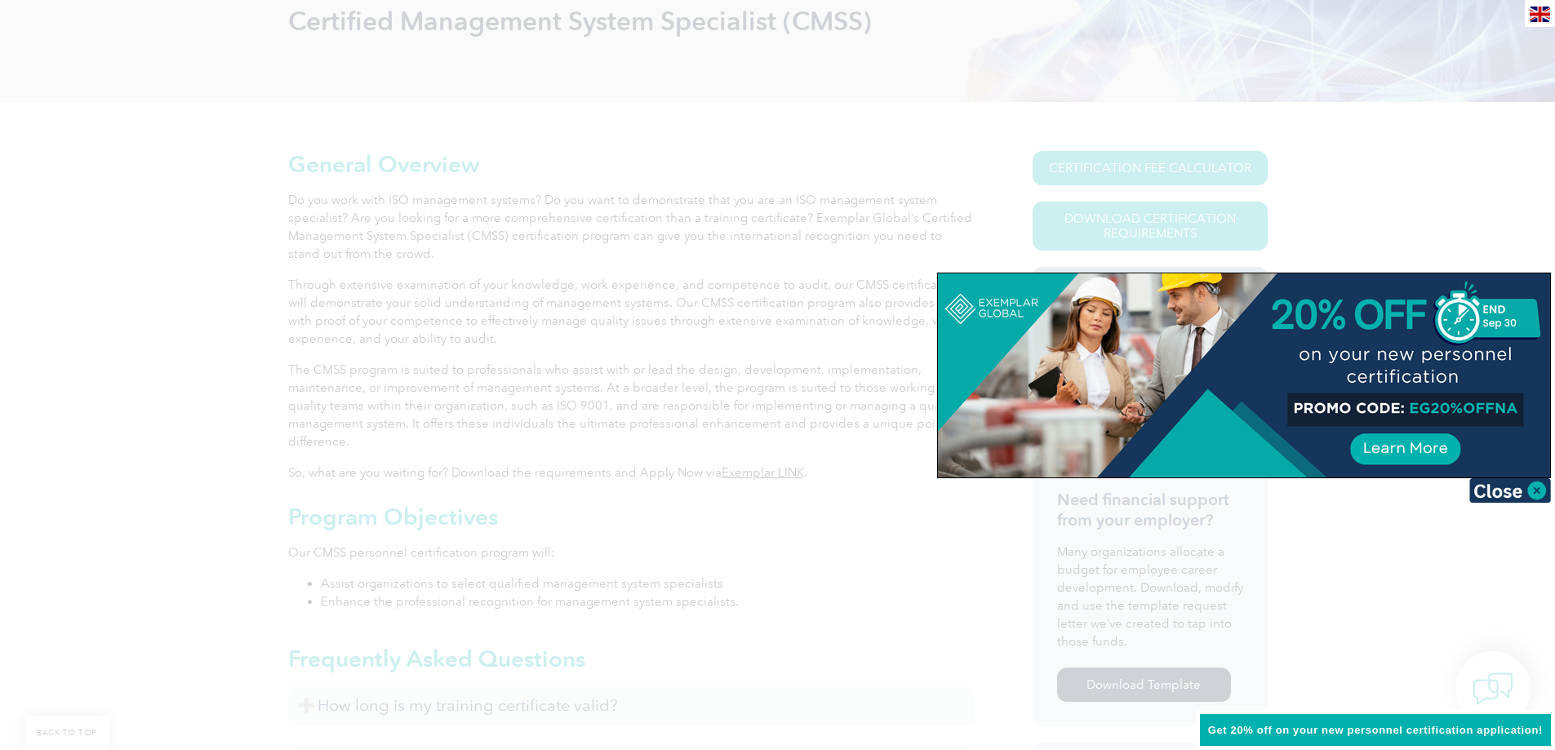
scroll to position [327, 0]
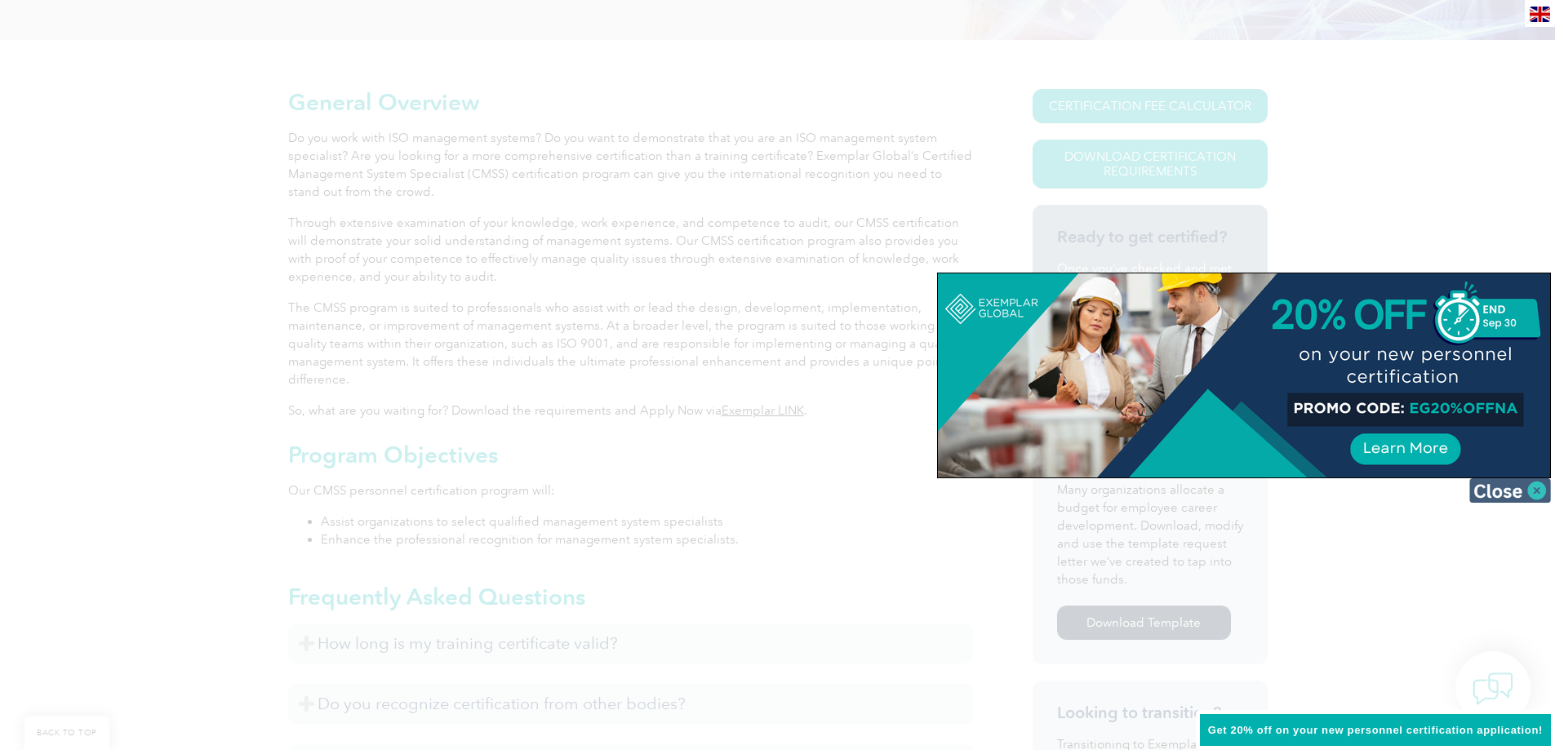
click at [1544, 487] on img at bounding box center [1510, 490] width 82 height 24
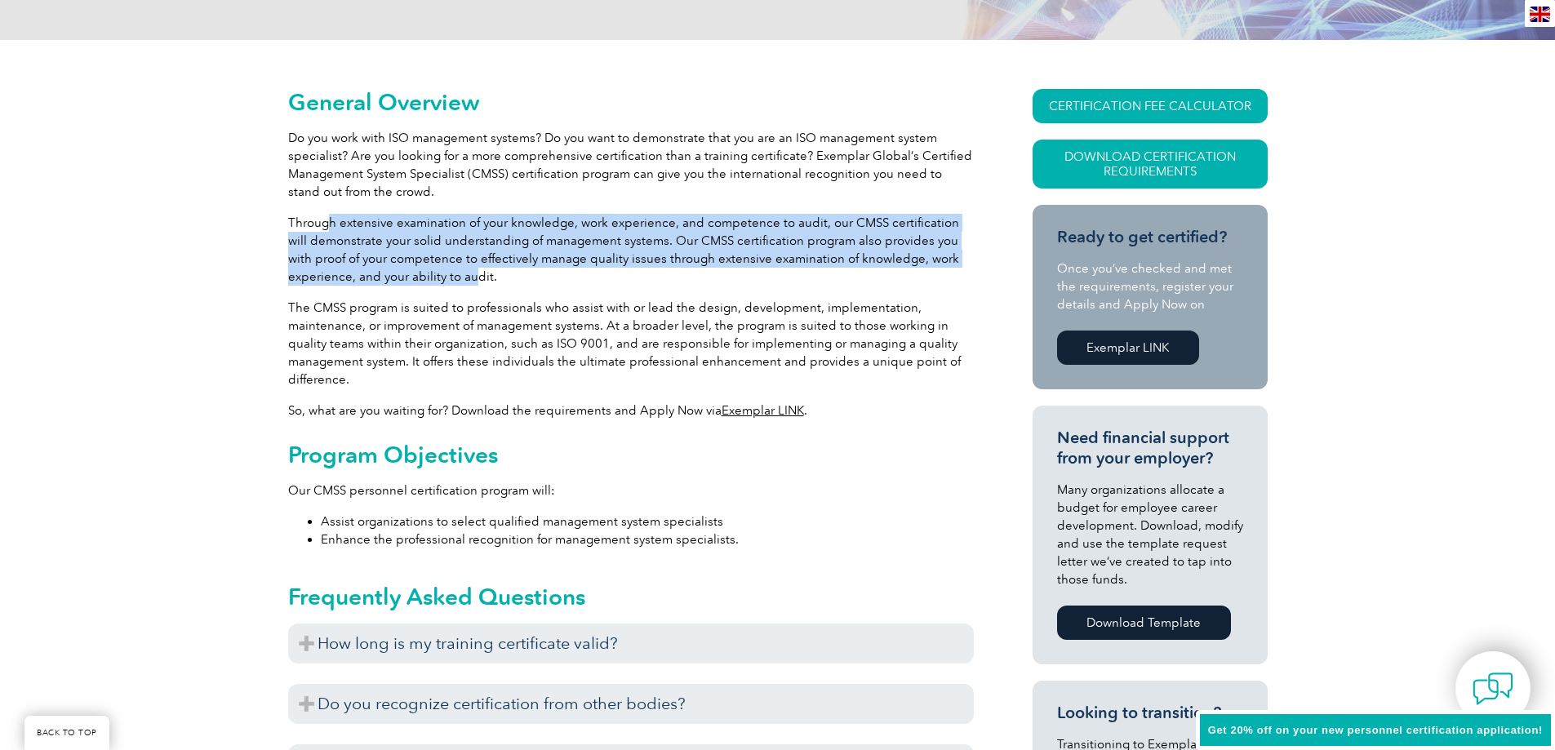
drag, startPoint x: 327, startPoint y: 224, endPoint x: 474, endPoint y: 269, distance: 153.6
click at [474, 269] on p "Through extensive examination of your knowledge, work experience, and competenc…" at bounding box center [631, 250] width 686 height 72
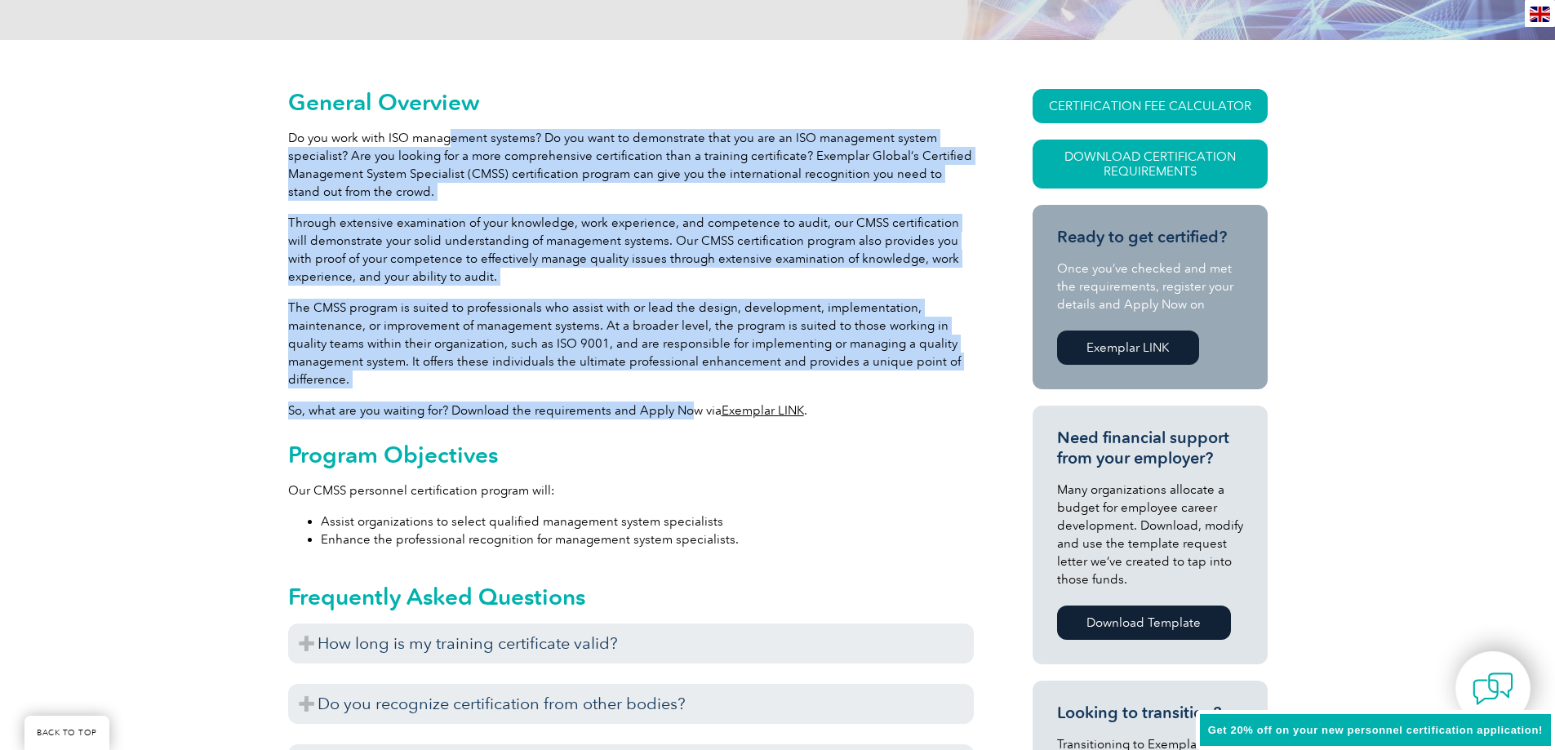
drag, startPoint x: 451, startPoint y: 145, endPoint x: 722, endPoint y: 402, distance: 373.6
click at [773, 411] on link "Exemplar LINK" at bounding box center [763, 410] width 82 height 15
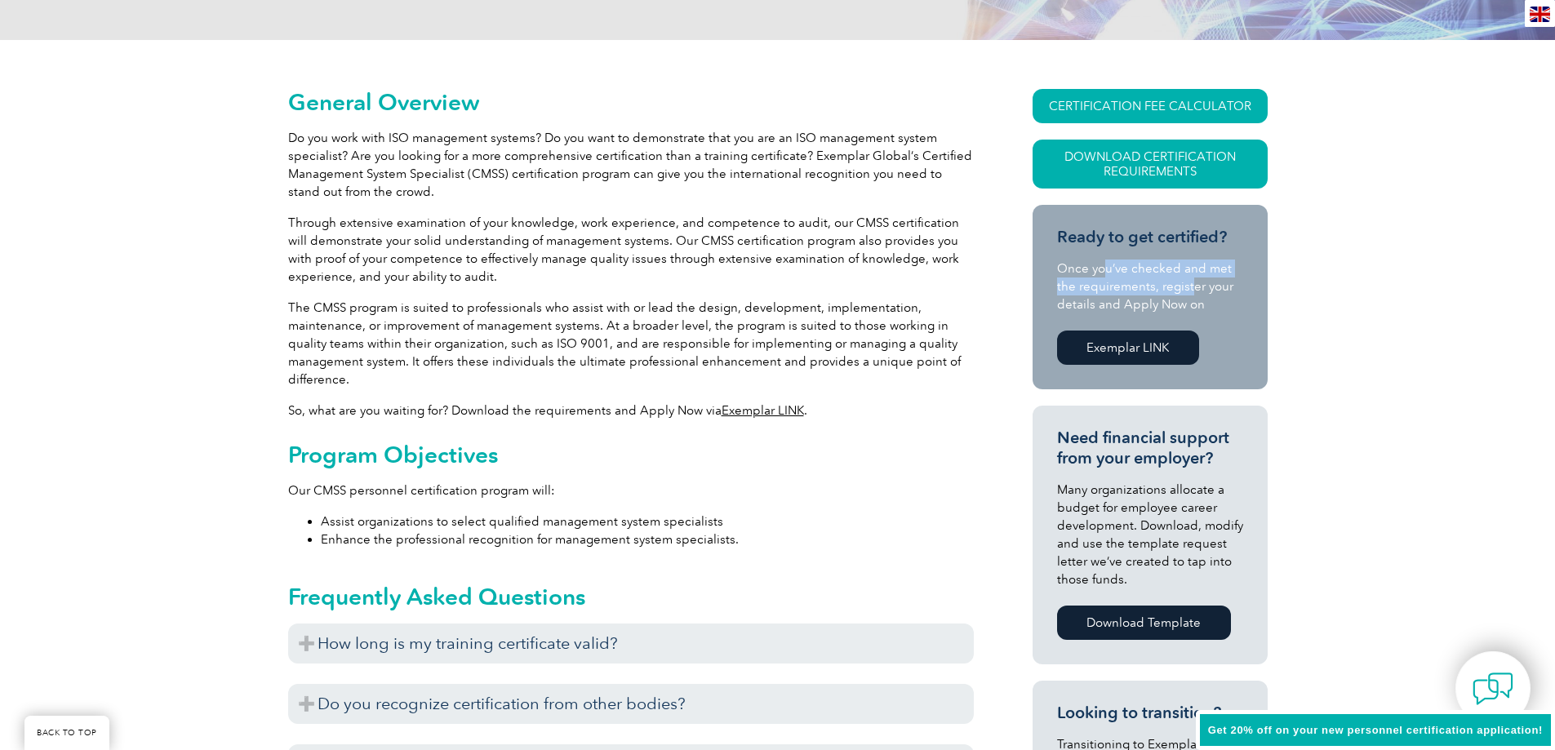
drag, startPoint x: 1104, startPoint y: 273, endPoint x: 1189, endPoint y: 286, distance: 86.7
click at [1189, 286] on p "Once you’ve checked and met the requirements, register your details and Apply N…" at bounding box center [1150, 287] width 186 height 54
click at [1141, 174] on link "Download Certification Requirements" at bounding box center [1150, 164] width 235 height 49
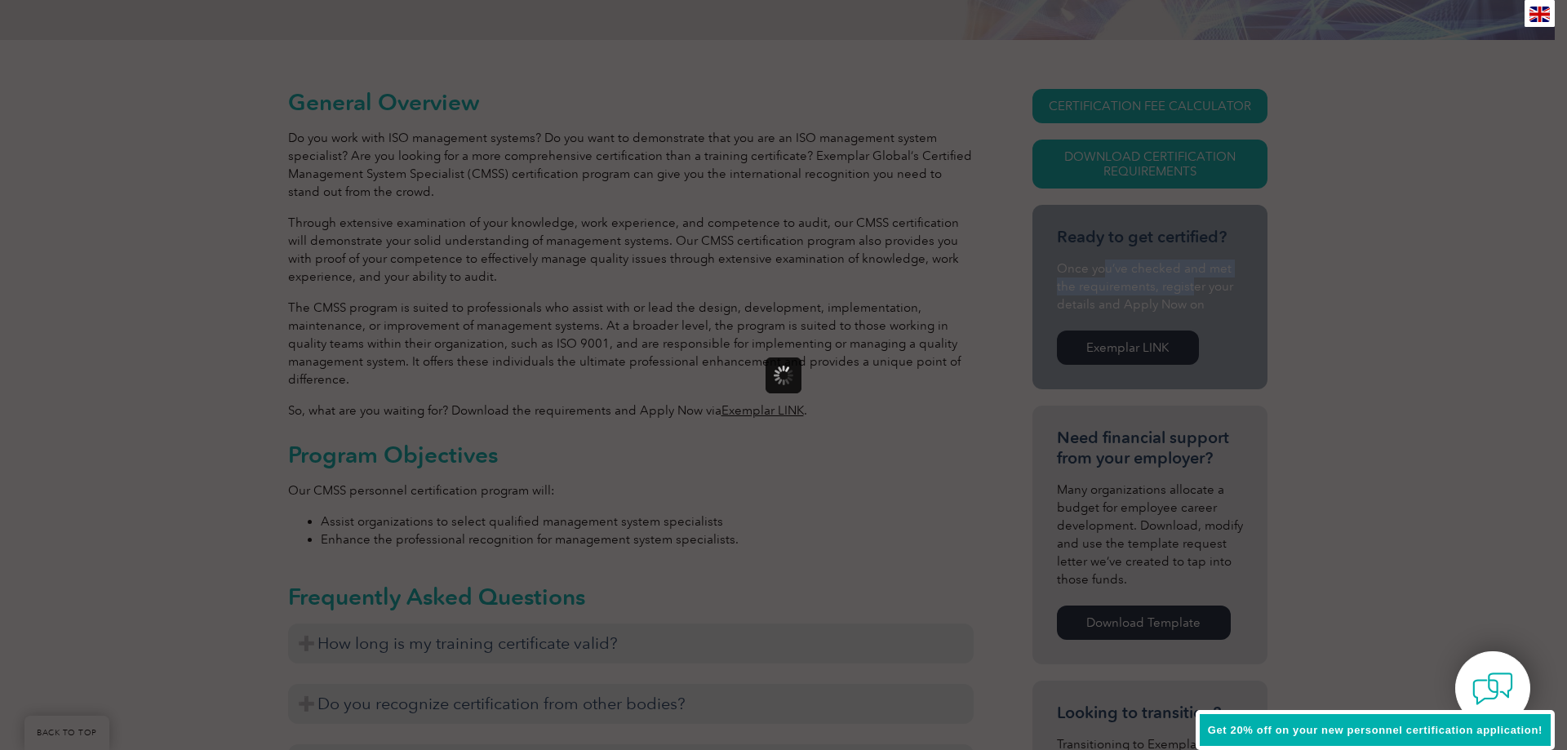
scroll to position [0, 0]
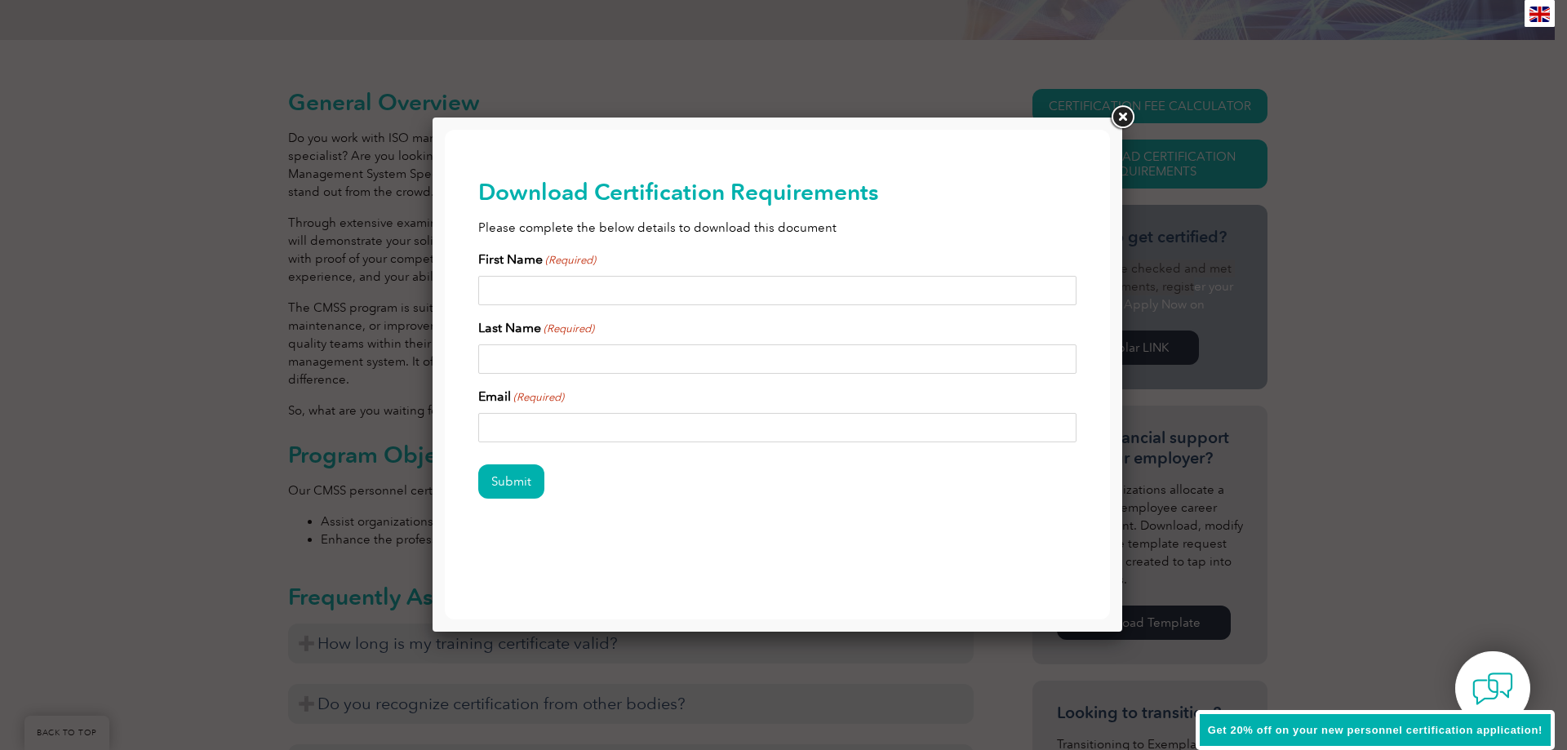
click at [586, 296] on input "First Name (Required)" at bounding box center [777, 290] width 599 height 29
type input "Kutlo"
type input "Matengu"
click at [658, 424] on input "kutlomatengu@gmail.com" at bounding box center [777, 427] width 599 height 29
type input "mattanghie1@gmail.com"
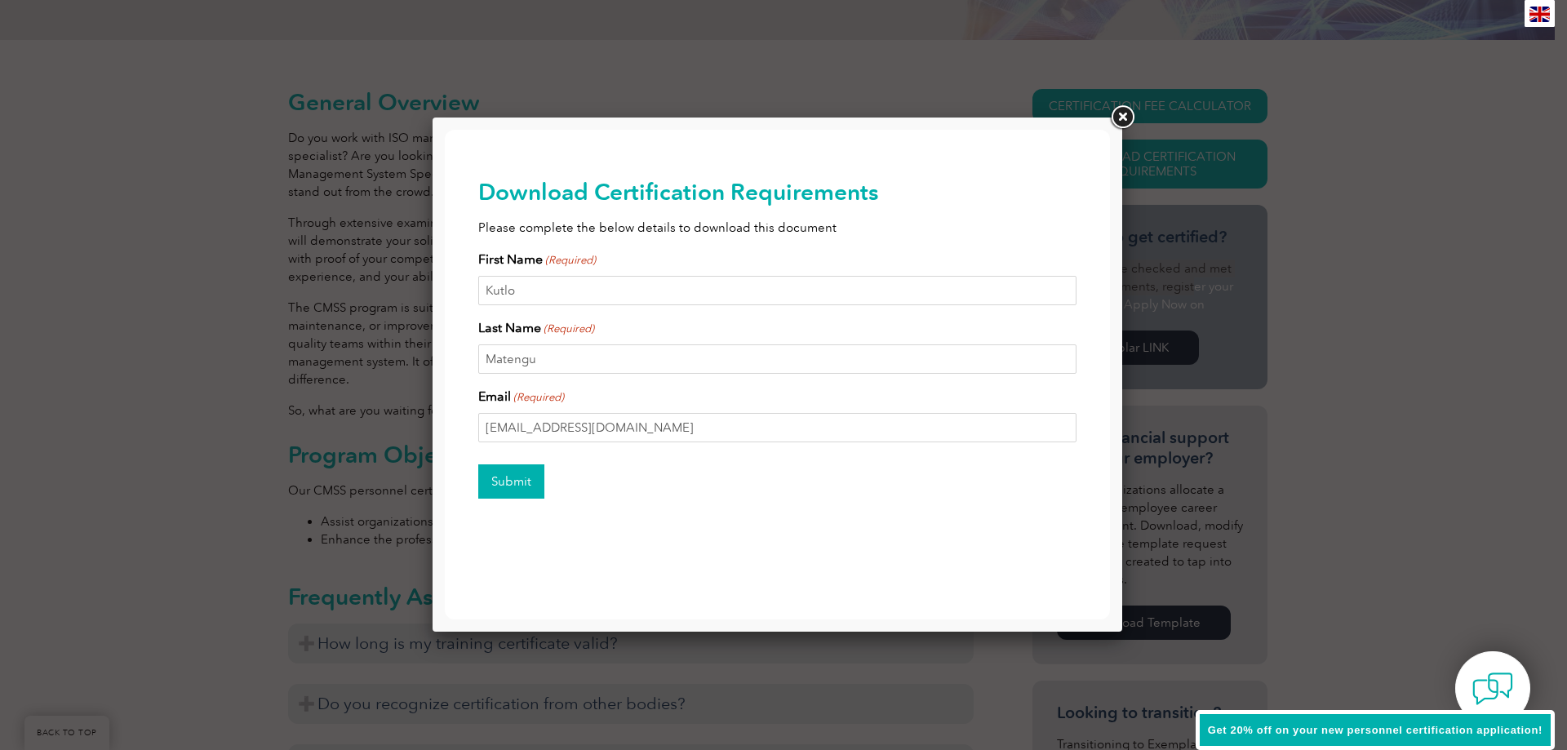
click at [503, 494] on input "Submit" at bounding box center [511, 482] width 66 height 34
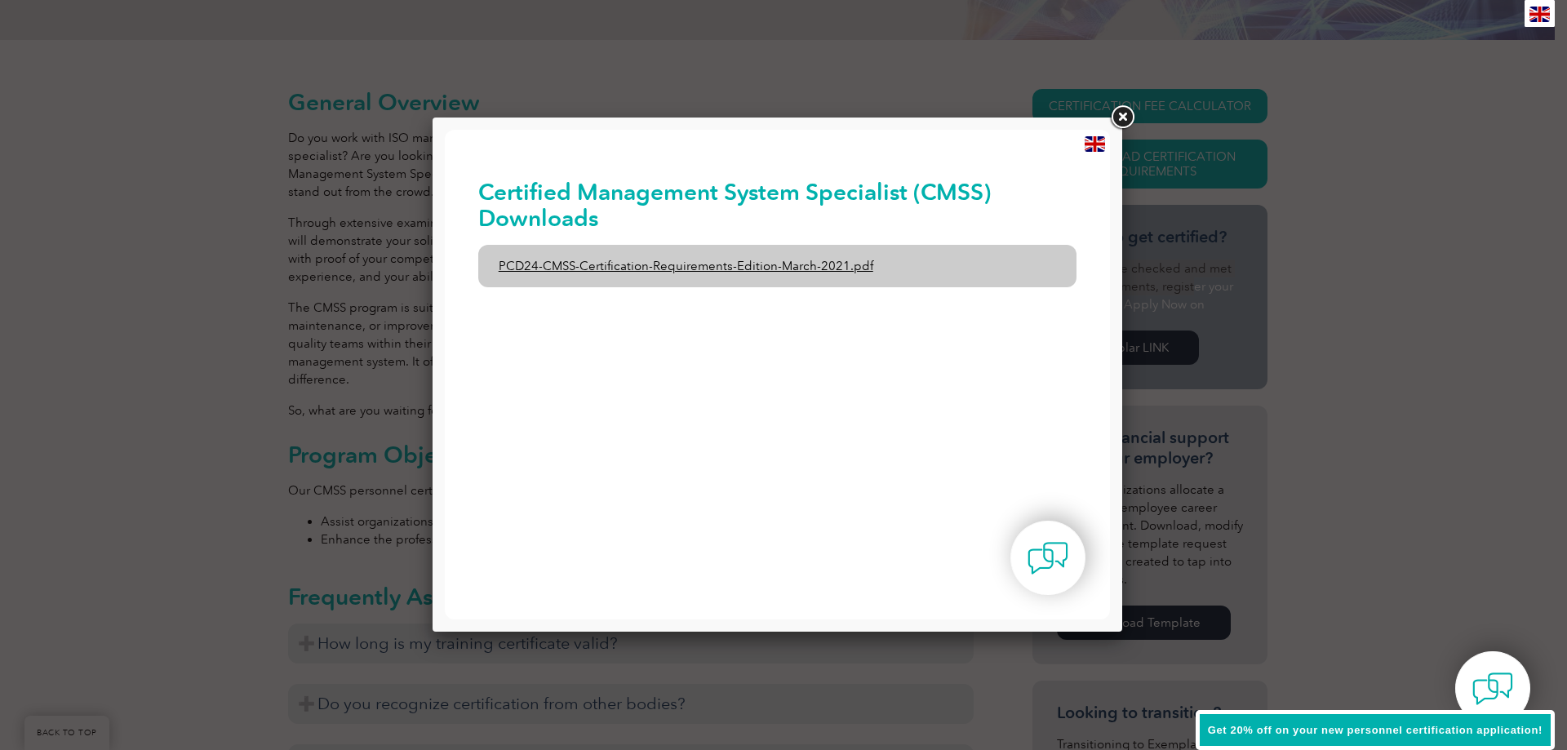
click at [753, 271] on link "PCD24-CMSS-Certification-Requirements-Edition-March-2021.pdf" at bounding box center [777, 266] width 599 height 42
